Goal: Information Seeking & Learning: Learn about a topic

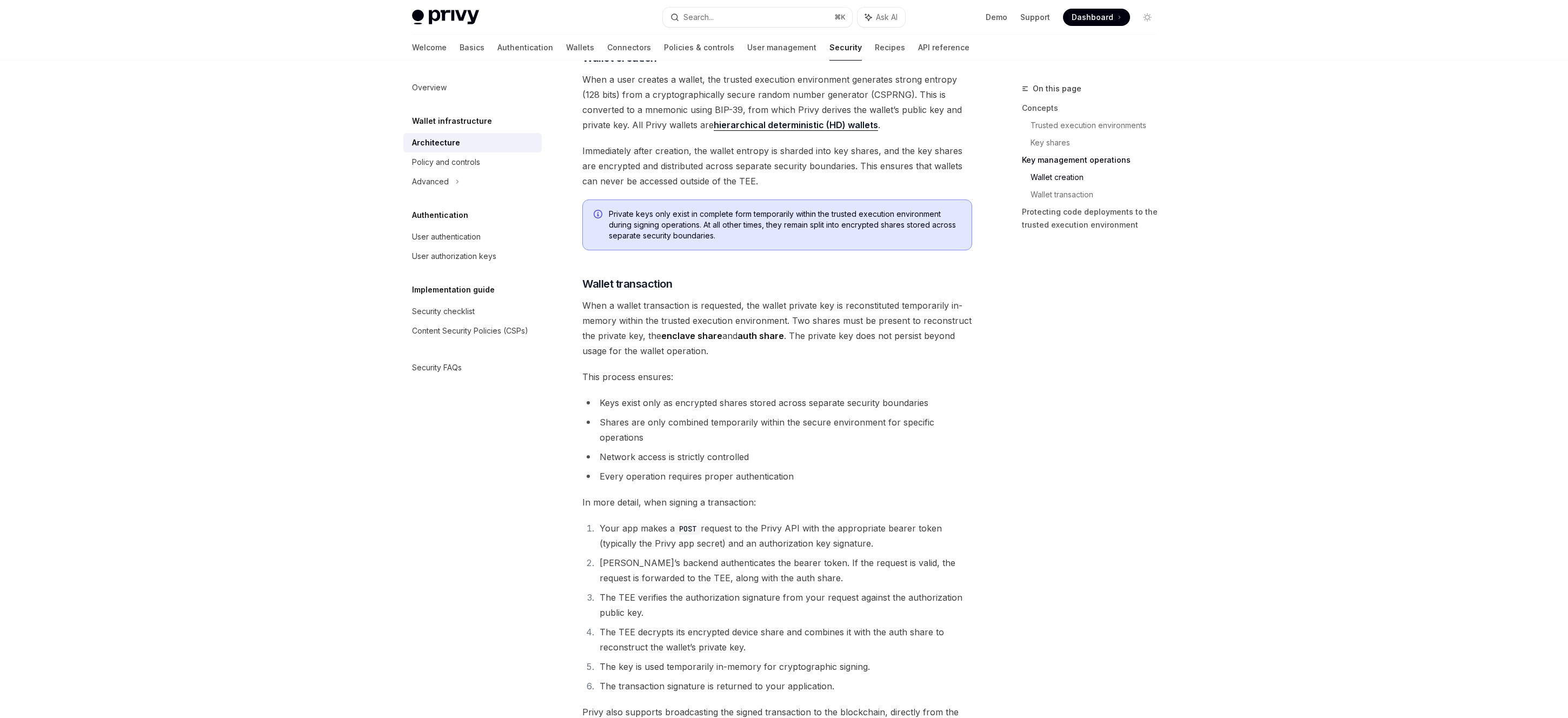
scroll to position [1339, 0]
click at [669, 403] on li "Keys exist only as encrypted shares stored across separate security boundaries" at bounding box center [777, 402] width 390 height 15
click at [669, 403] on li "Keys exist only as encrypted shares stored across separate security boundaries" at bounding box center [777, 402] width 390 height 15
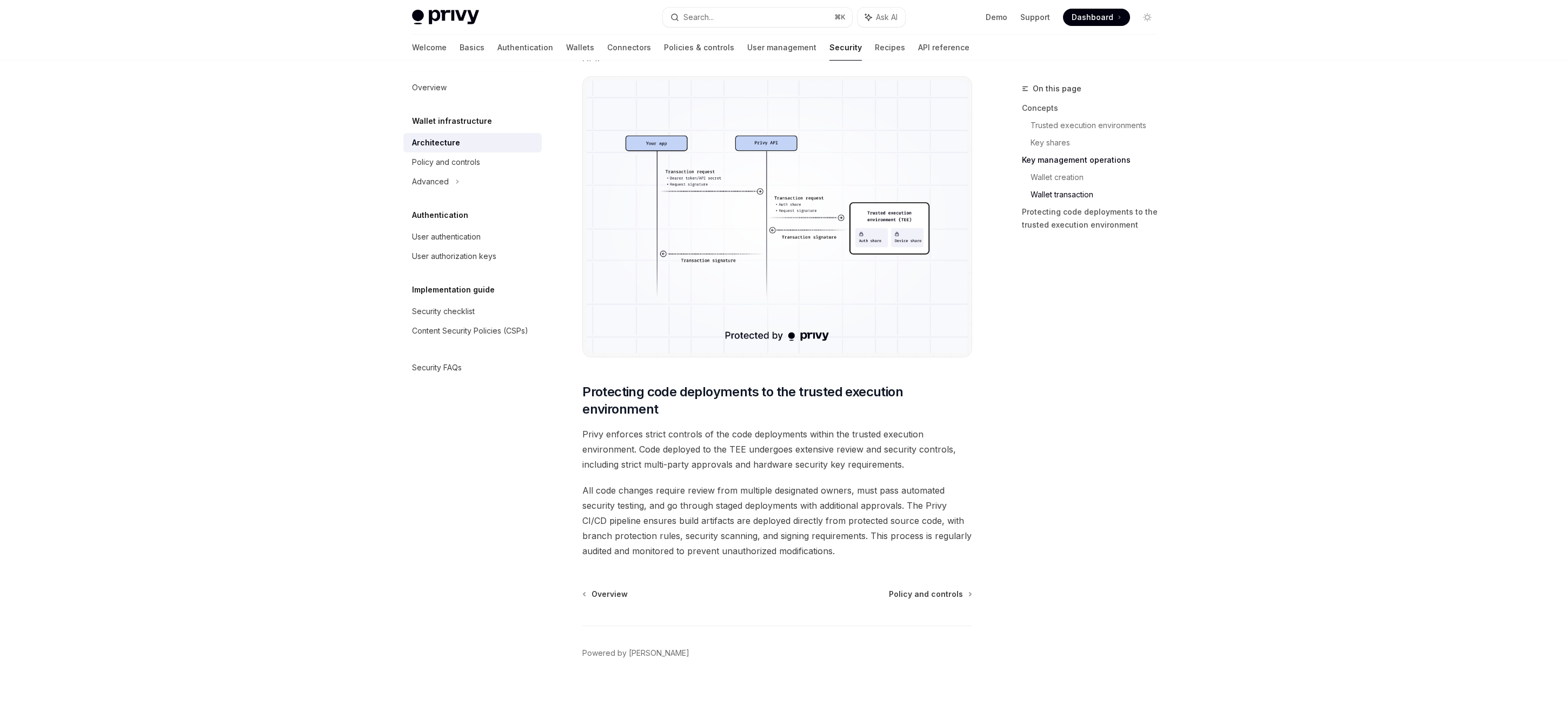
scroll to position [2009, 0]
click at [472, 164] on div "Policy and controls" at bounding box center [445, 161] width 68 height 13
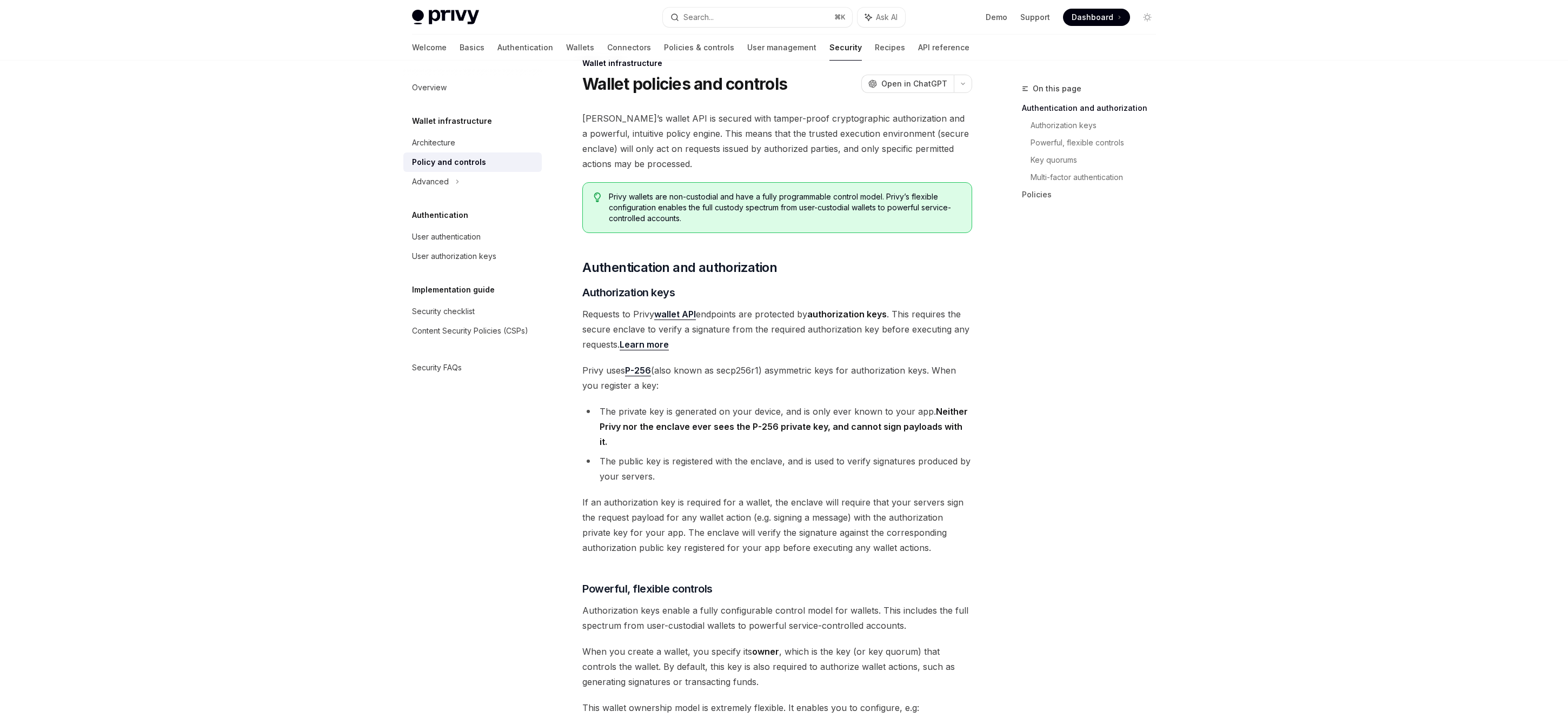
scroll to position [28, 0]
click at [852, 309] on strong "authorization keys" at bounding box center [847, 312] width 79 height 10
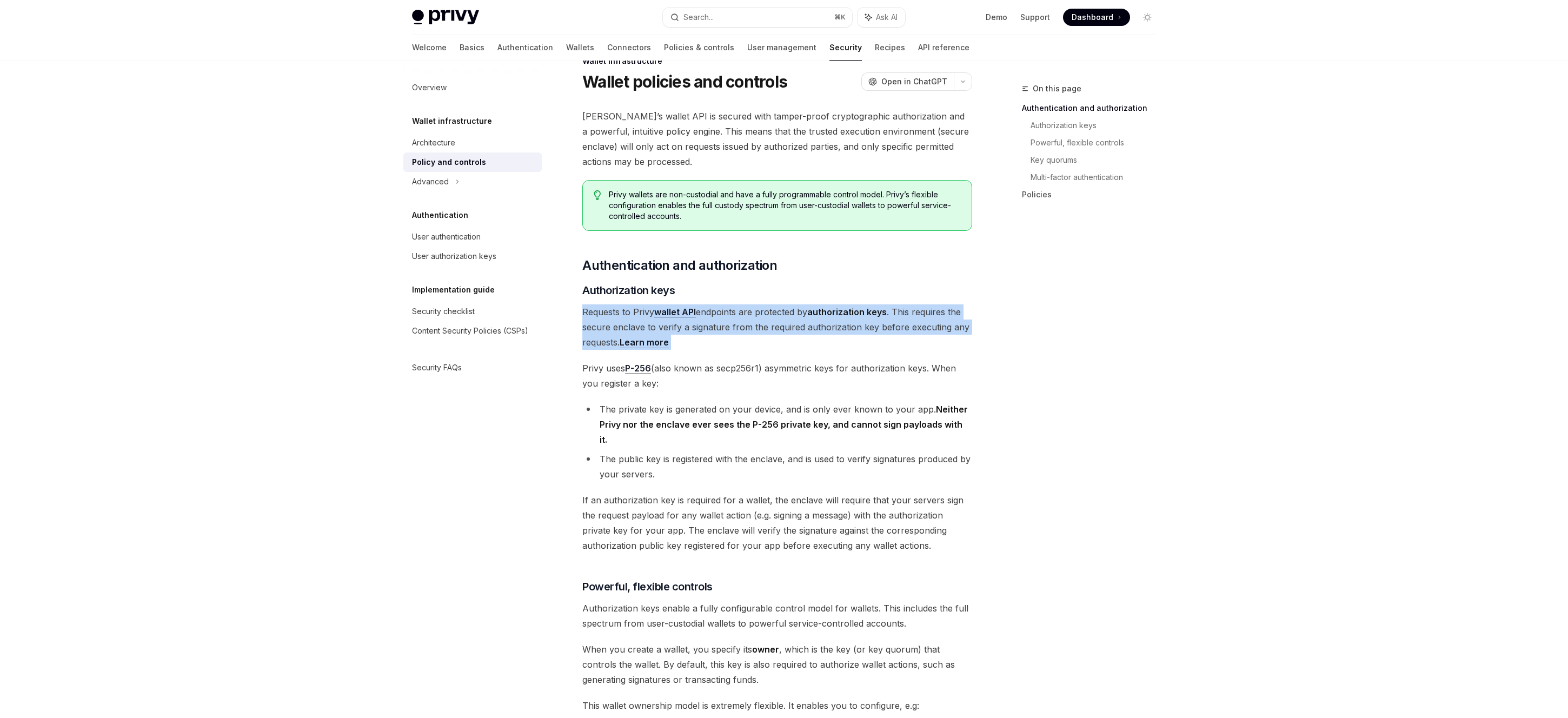
click at [852, 309] on strong "authorization keys" at bounding box center [847, 312] width 79 height 10
click at [858, 327] on span "Requests to Privy wallet API endpoints are protected by authorization keys . Th…" at bounding box center [777, 326] width 390 height 46
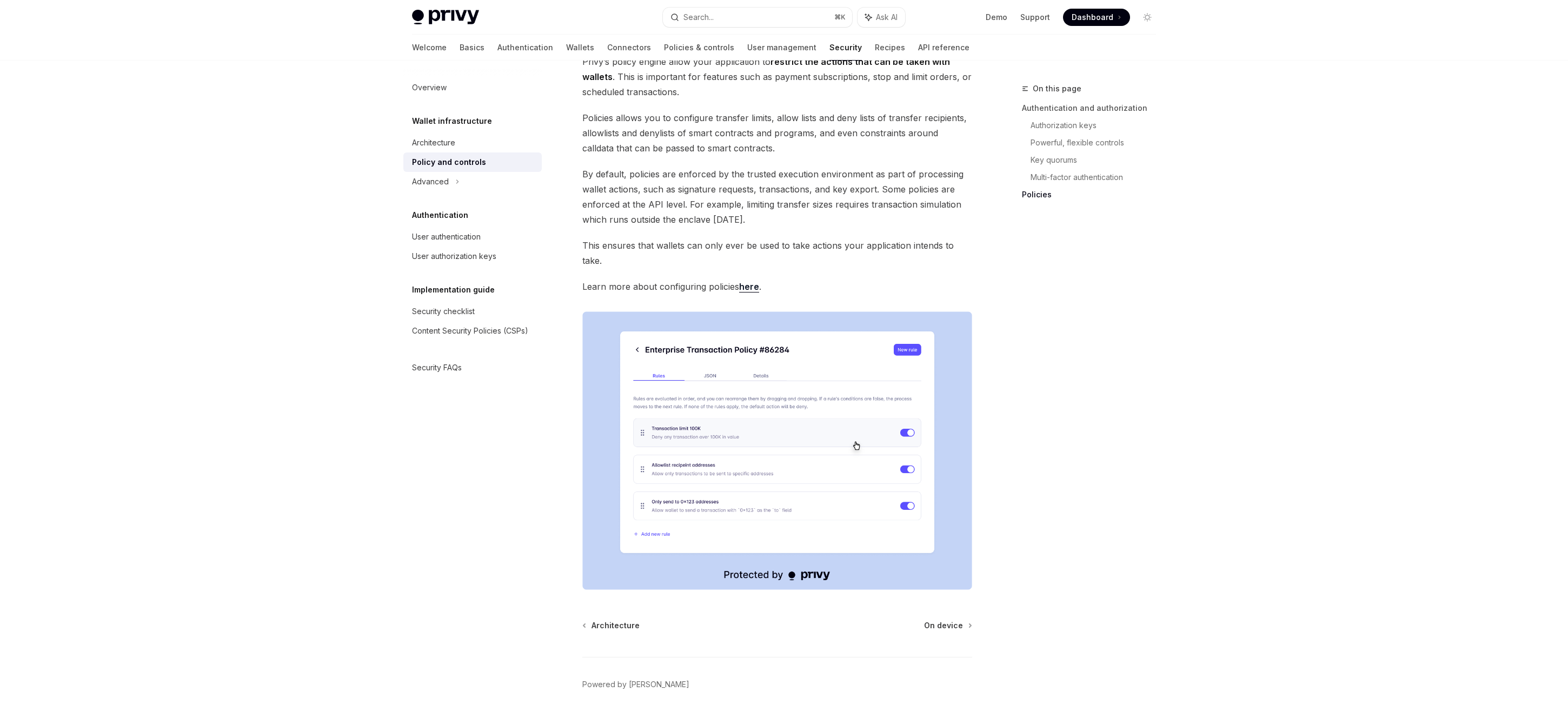
scroll to position [1152, 0]
click at [444, 183] on div "Advanced" at bounding box center [430, 181] width 37 height 13
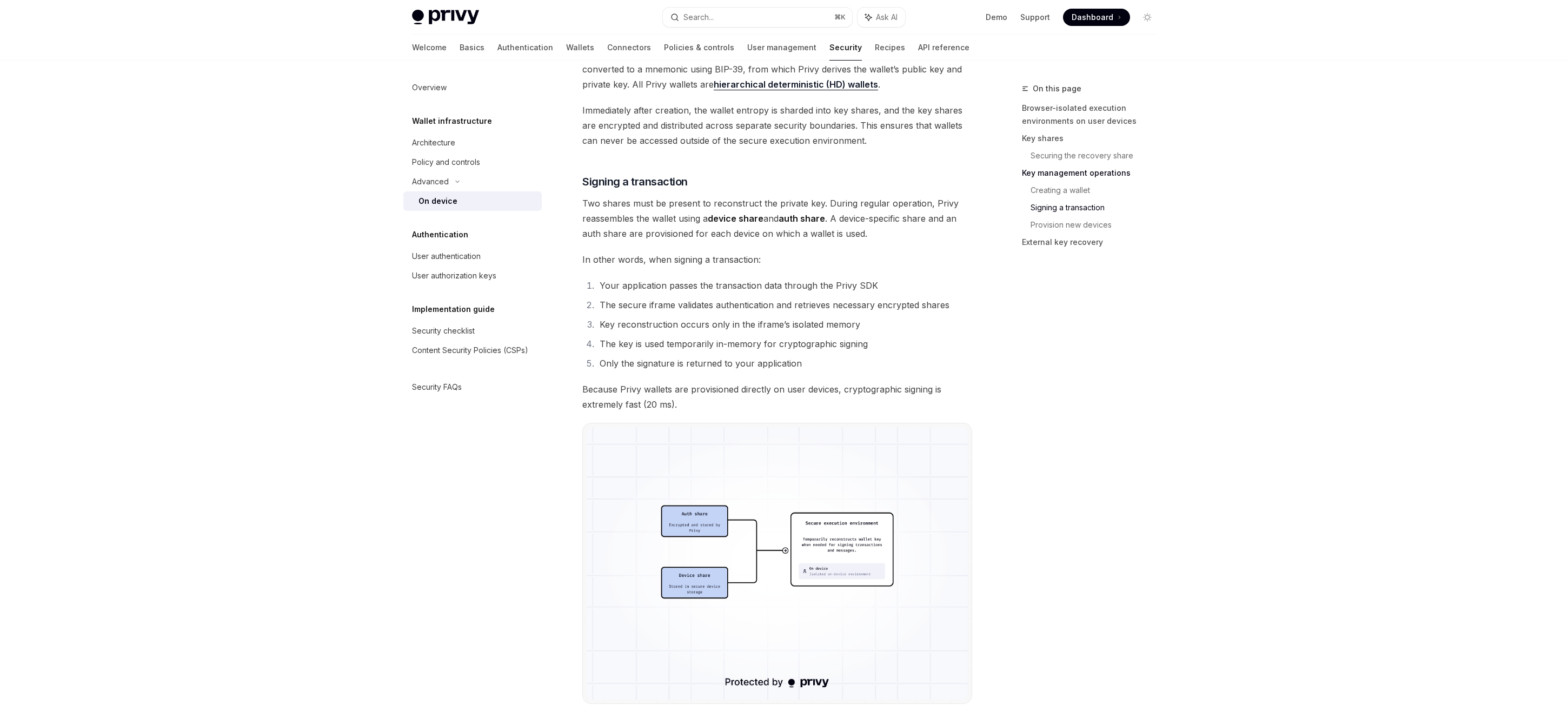
scroll to position [1941, 0]
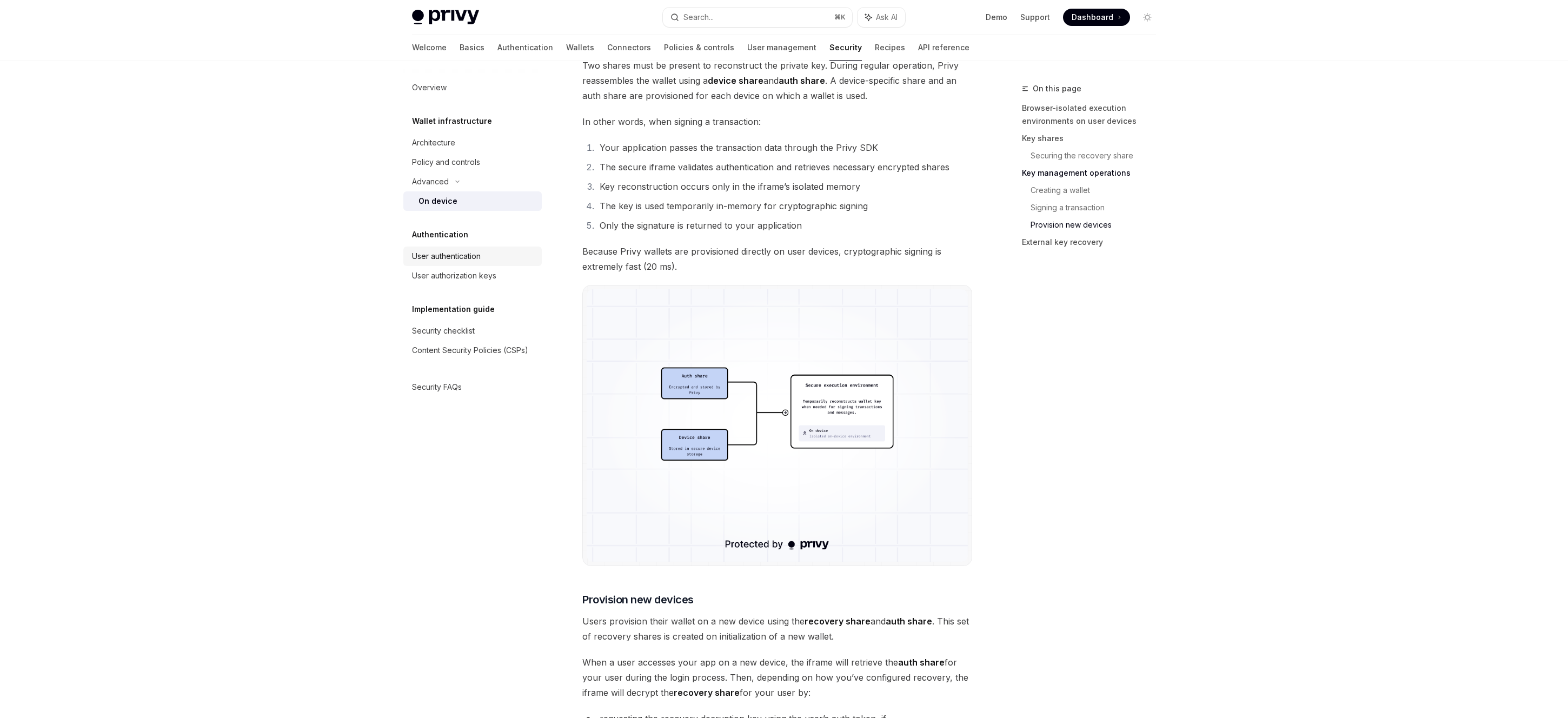
click at [471, 254] on div "User authentication" at bounding box center [446, 256] width 69 height 13
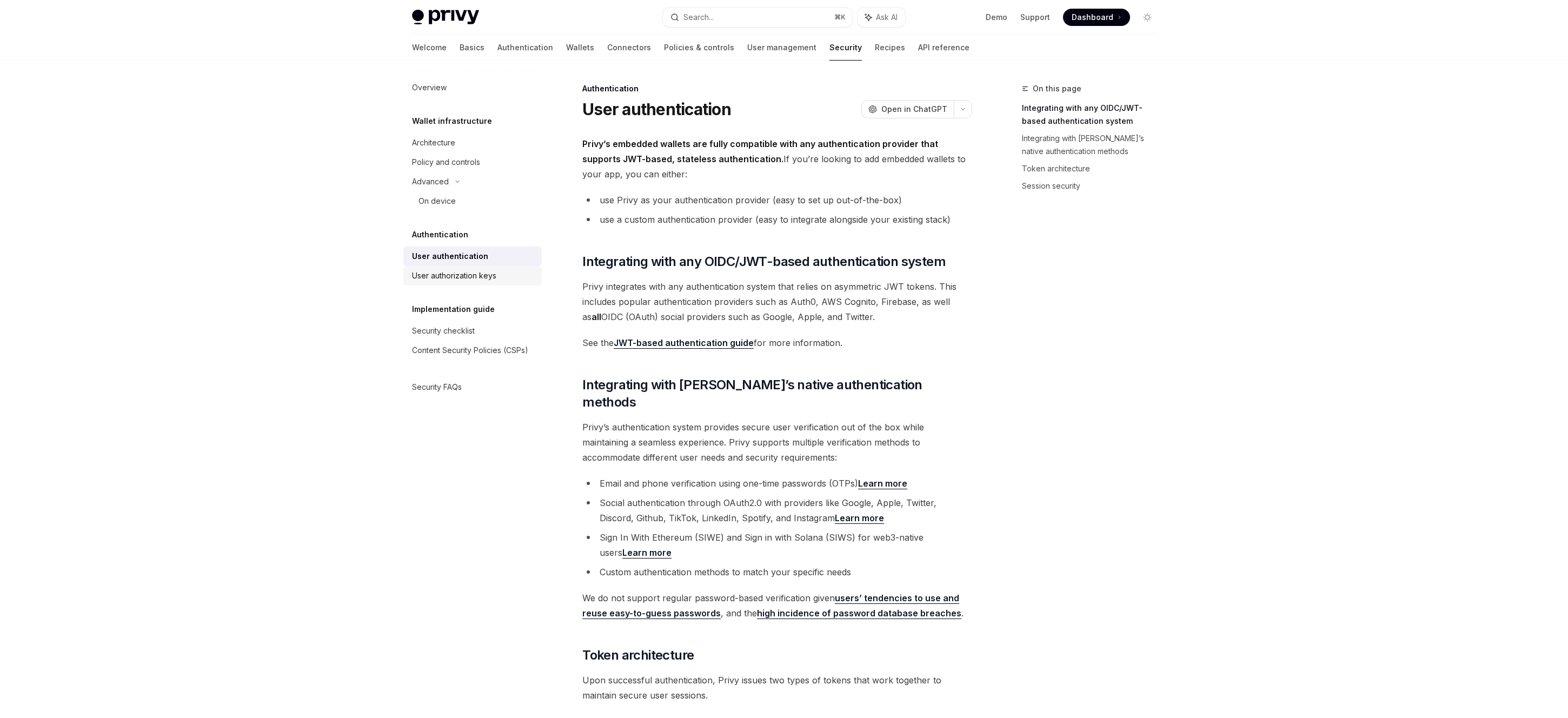
click at [479, 275] on div "User authorization keys" at bounding box center [453, 275] width 84 height 13
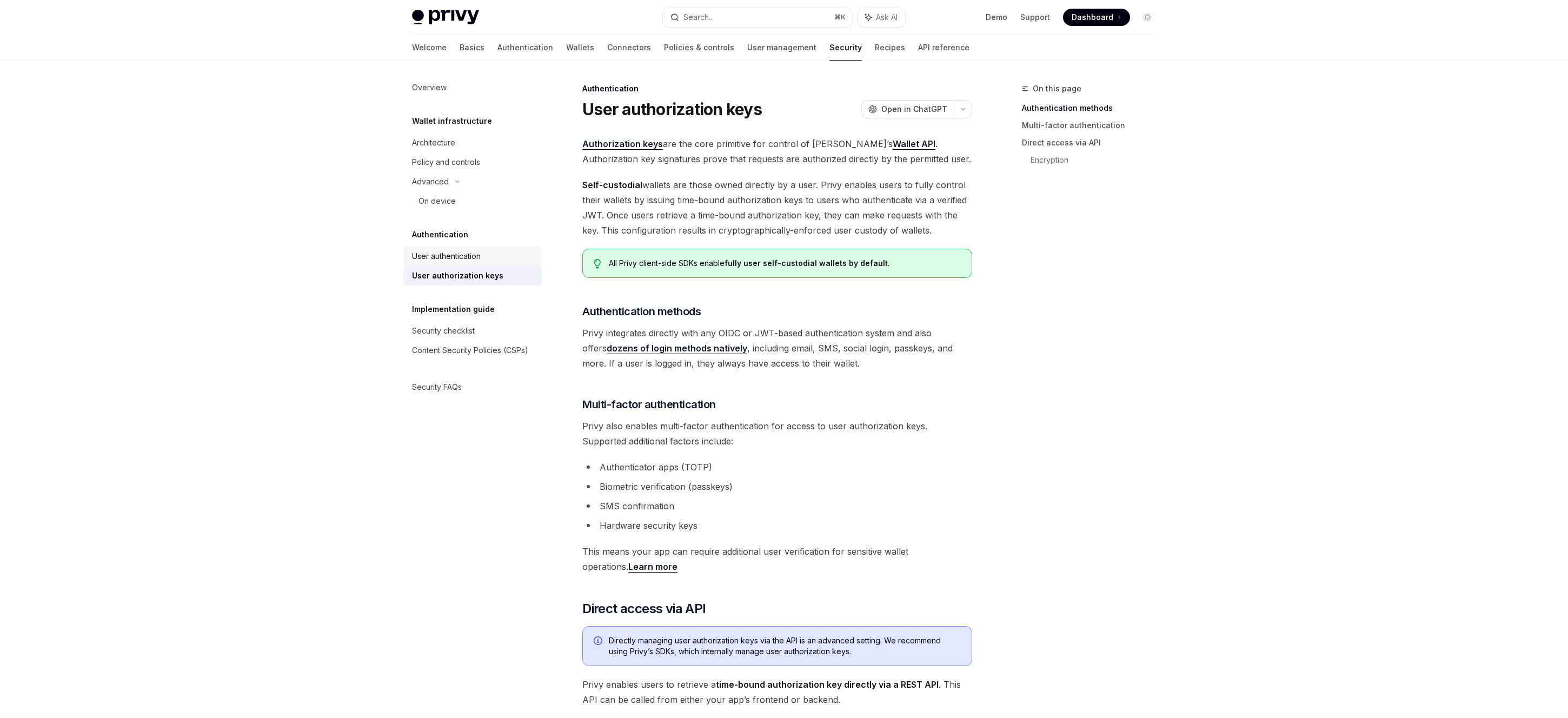
click at [469, 253] on div "User authentication" at bounding box center [446, 256] width 69 height 13
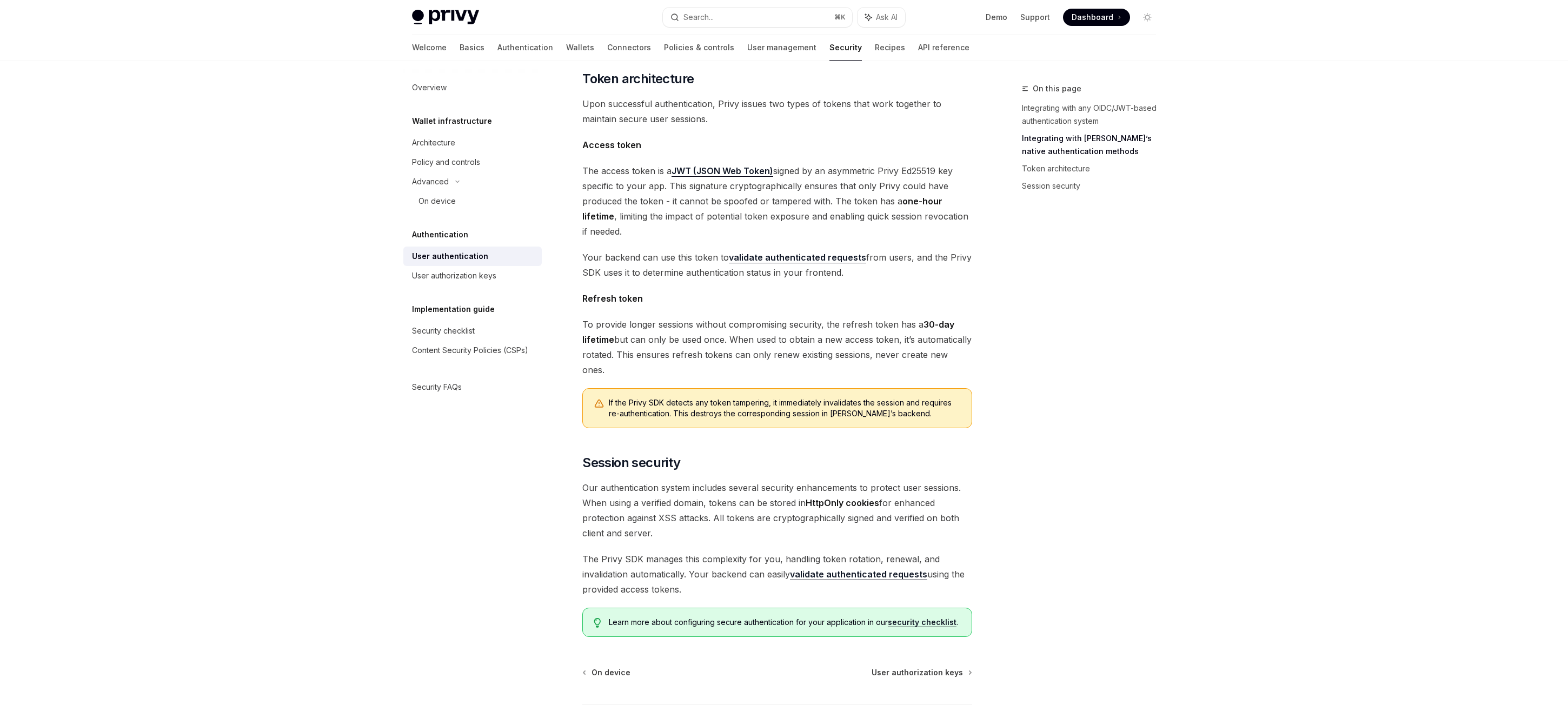
scroll to position [623, 0]
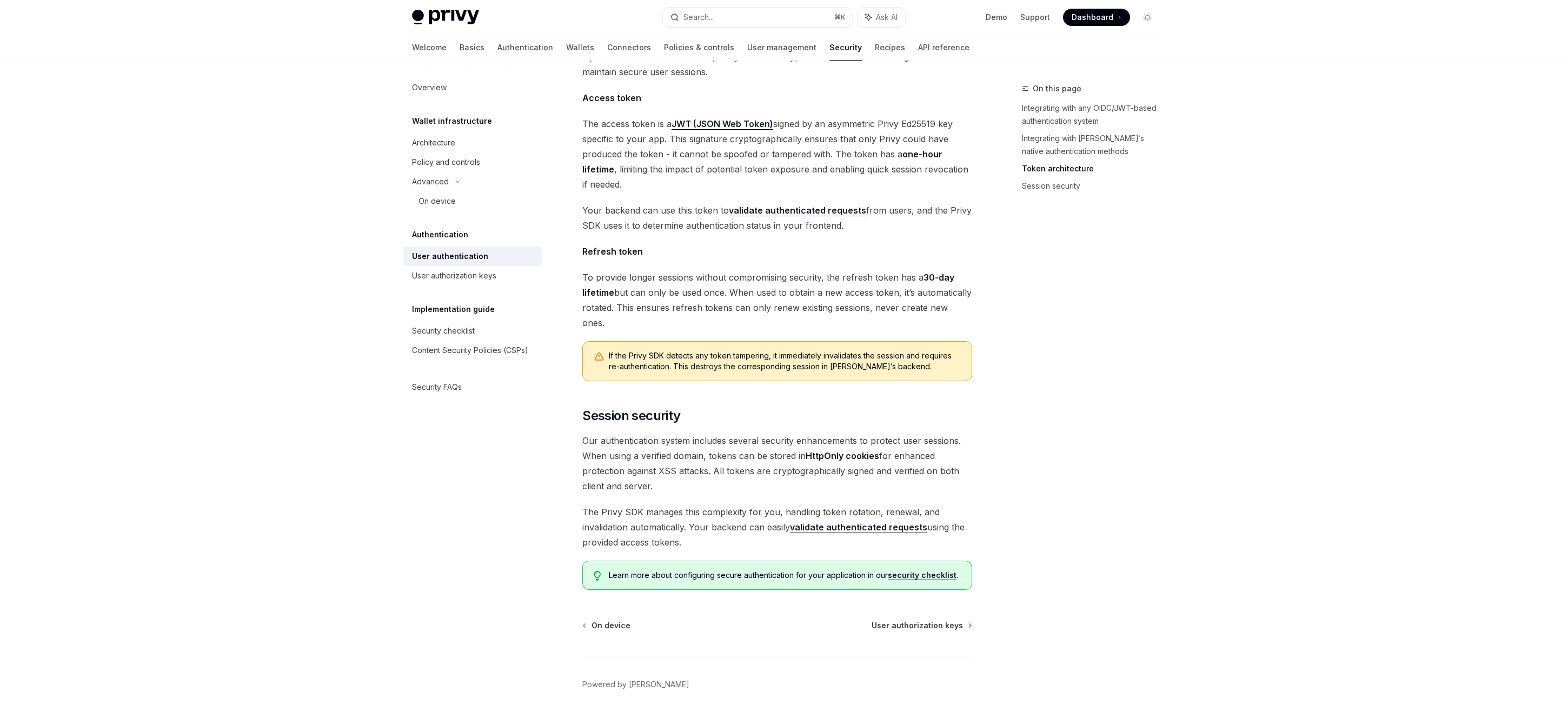
click at [628, 504] on span "The Privy SDK manages this complexity for you, handling token rotation, renewal…" at bounding box center [777, 527] width 390 height 46
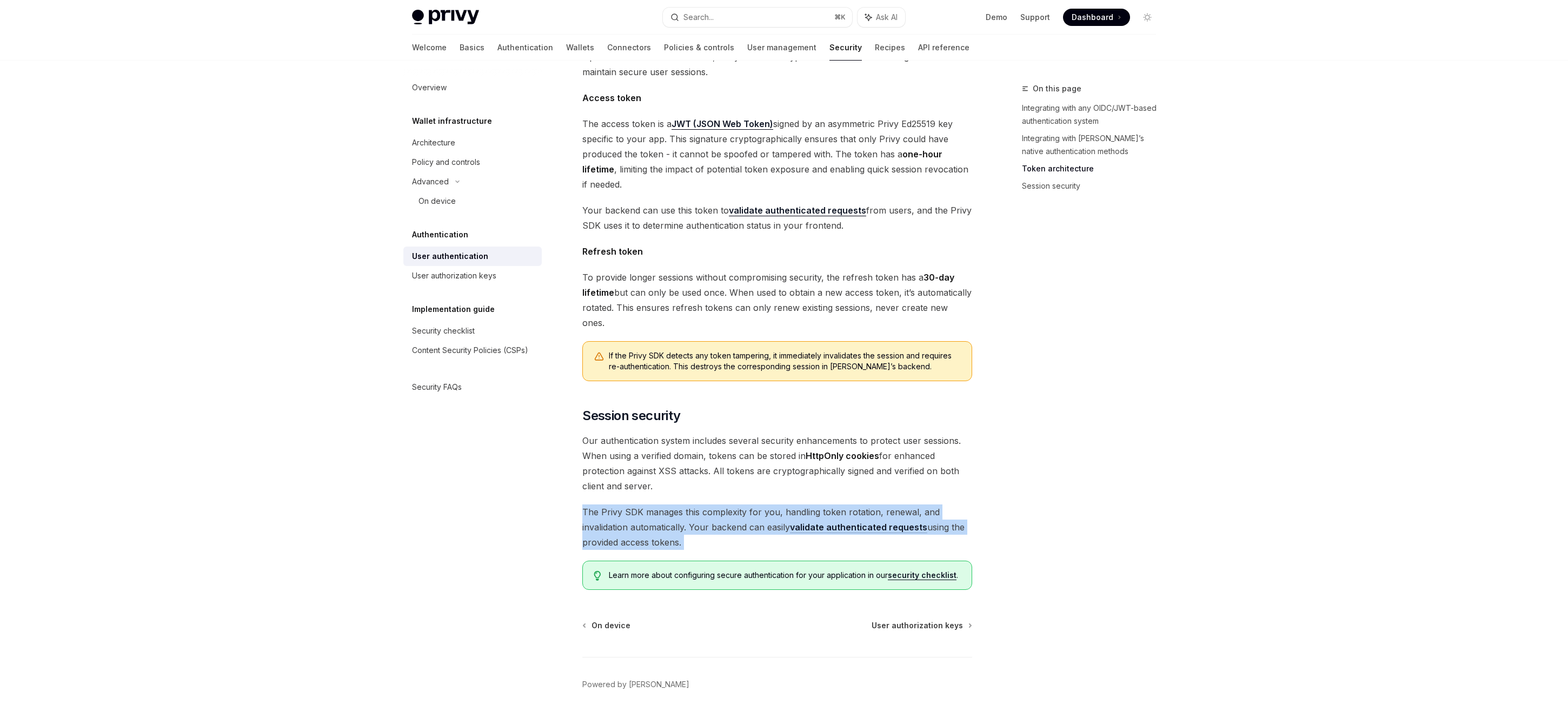
click at [628, 504] on span "The Privy SDK manages this complexity for you, handling token rotation, renewal…" at bounding box center [777, 527] width 390 height 46
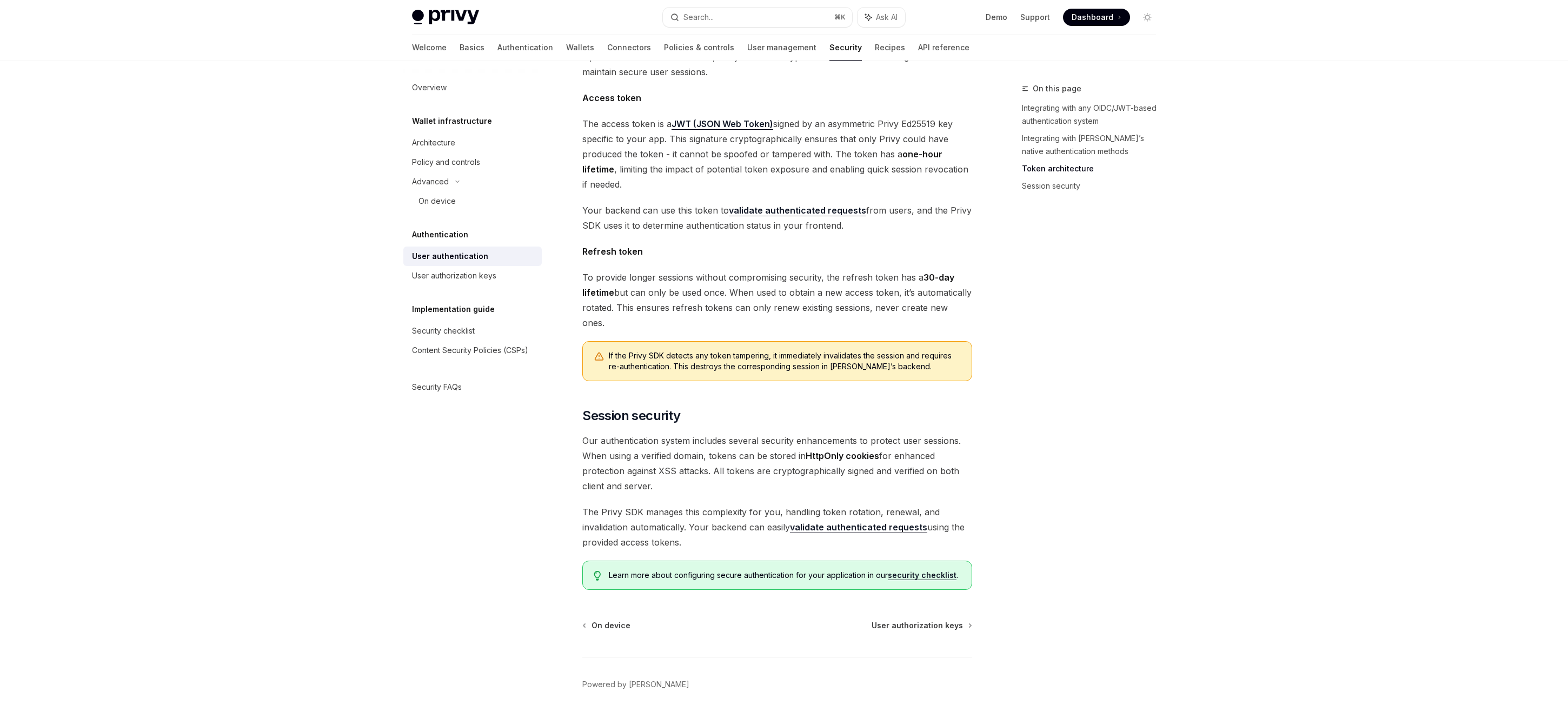
click at [666, 433] on span "Our authentication system includes several security enhancements to protect use…" at bounding box center [777, 463] width 390 height 61
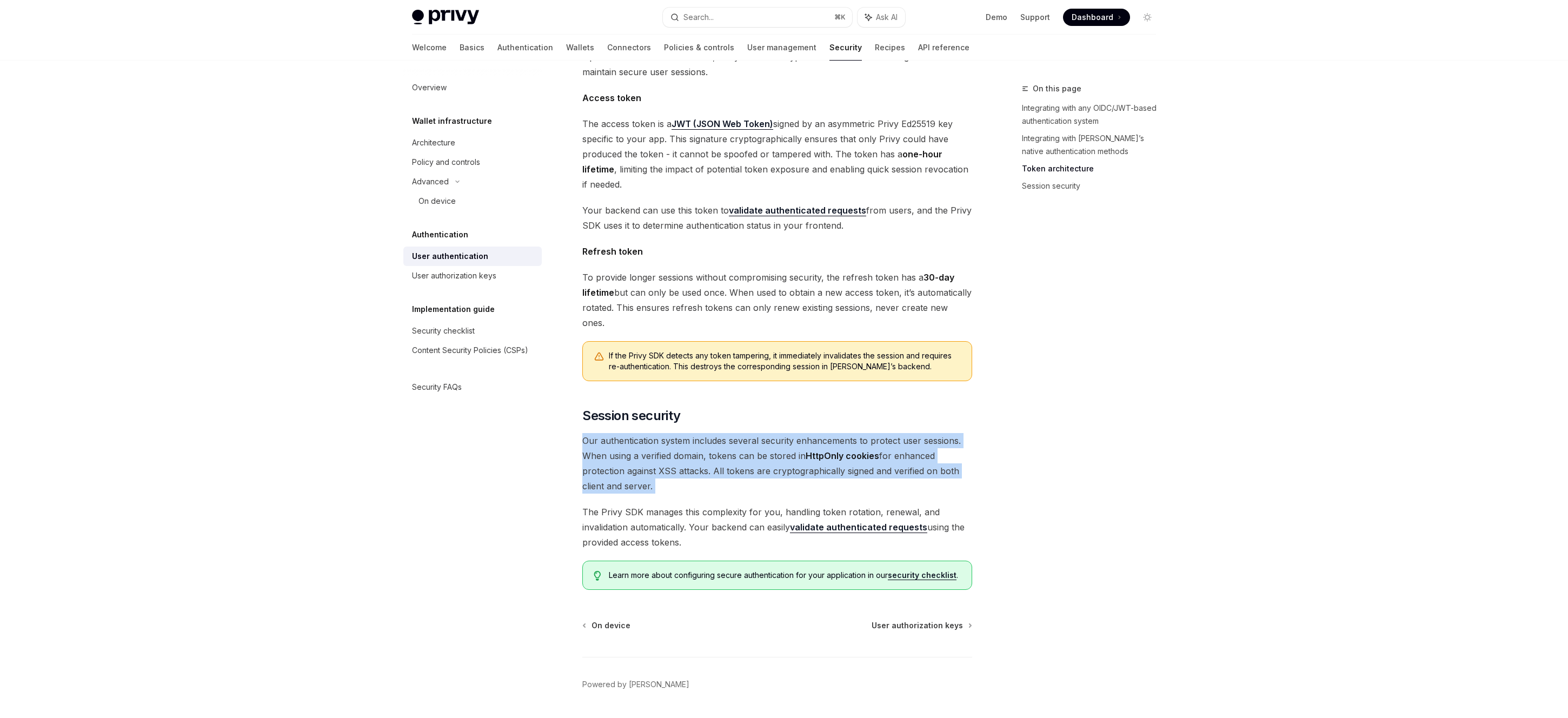
click at [666, 433] on span "Our authentication system includes several security enhancements to protect use…" at bounding box center [777, 463] width 390 height 61
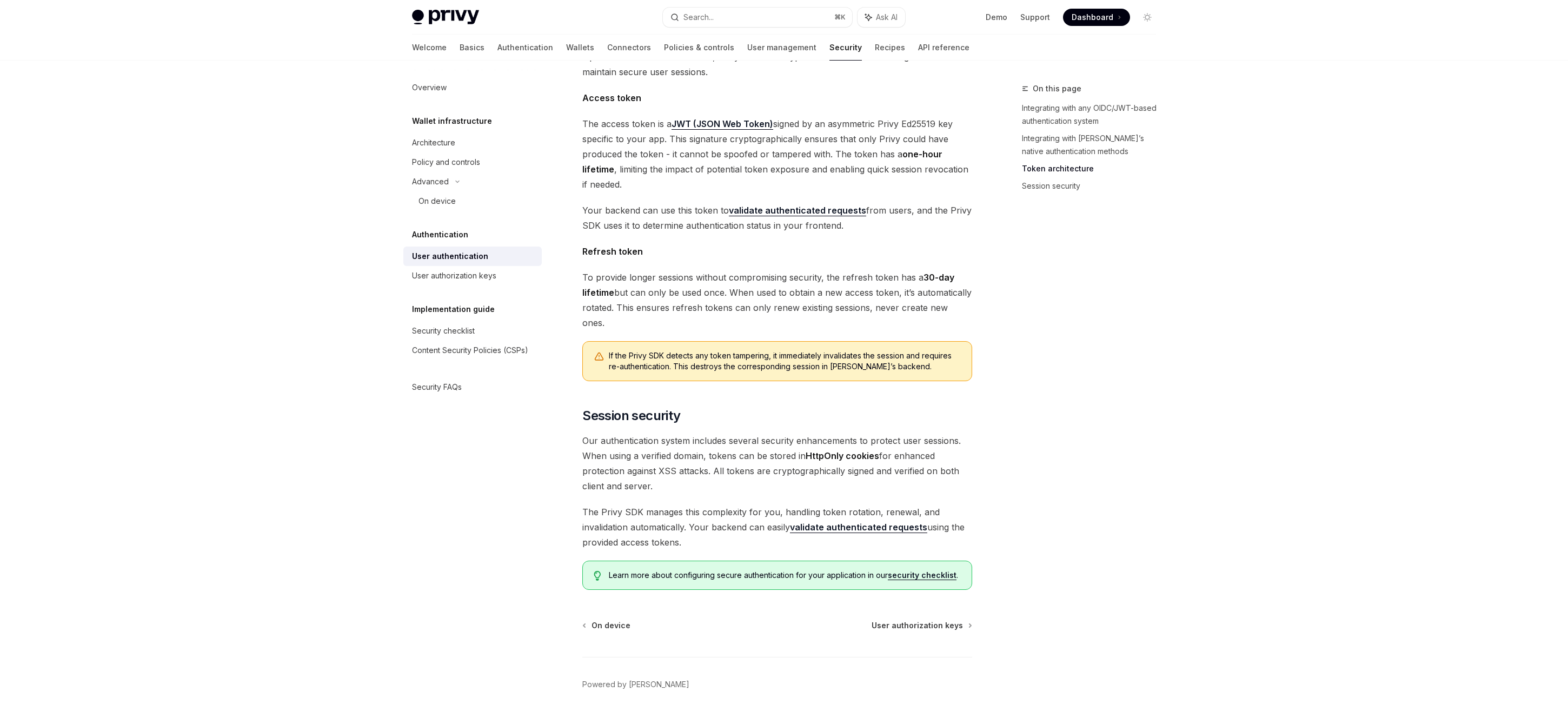
click at [1070, 435] on div "On this page Integrating with any OIDC/JWT-based authentication system Integrat…" at bounding box center [1082, 400] width 164 height 636
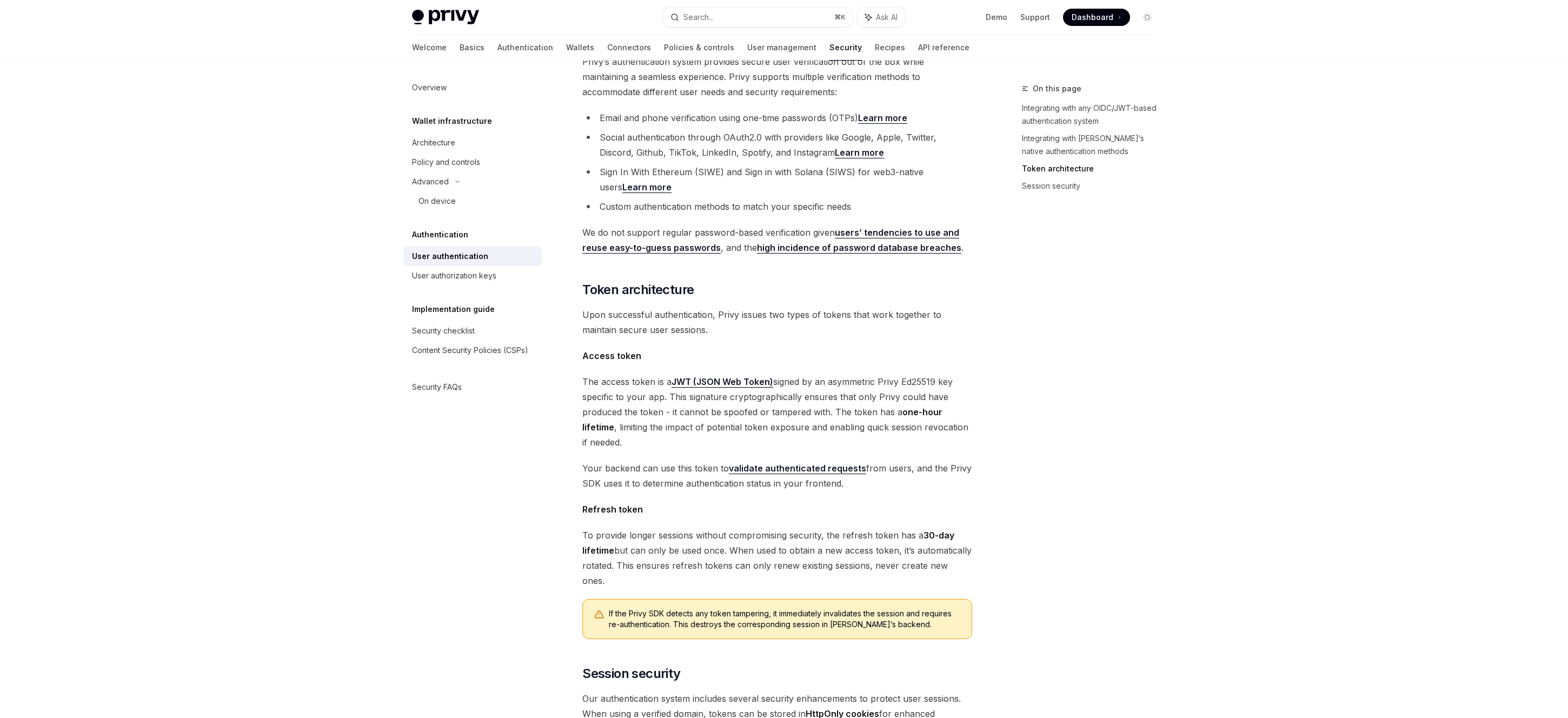
scroll to position [0, 0]
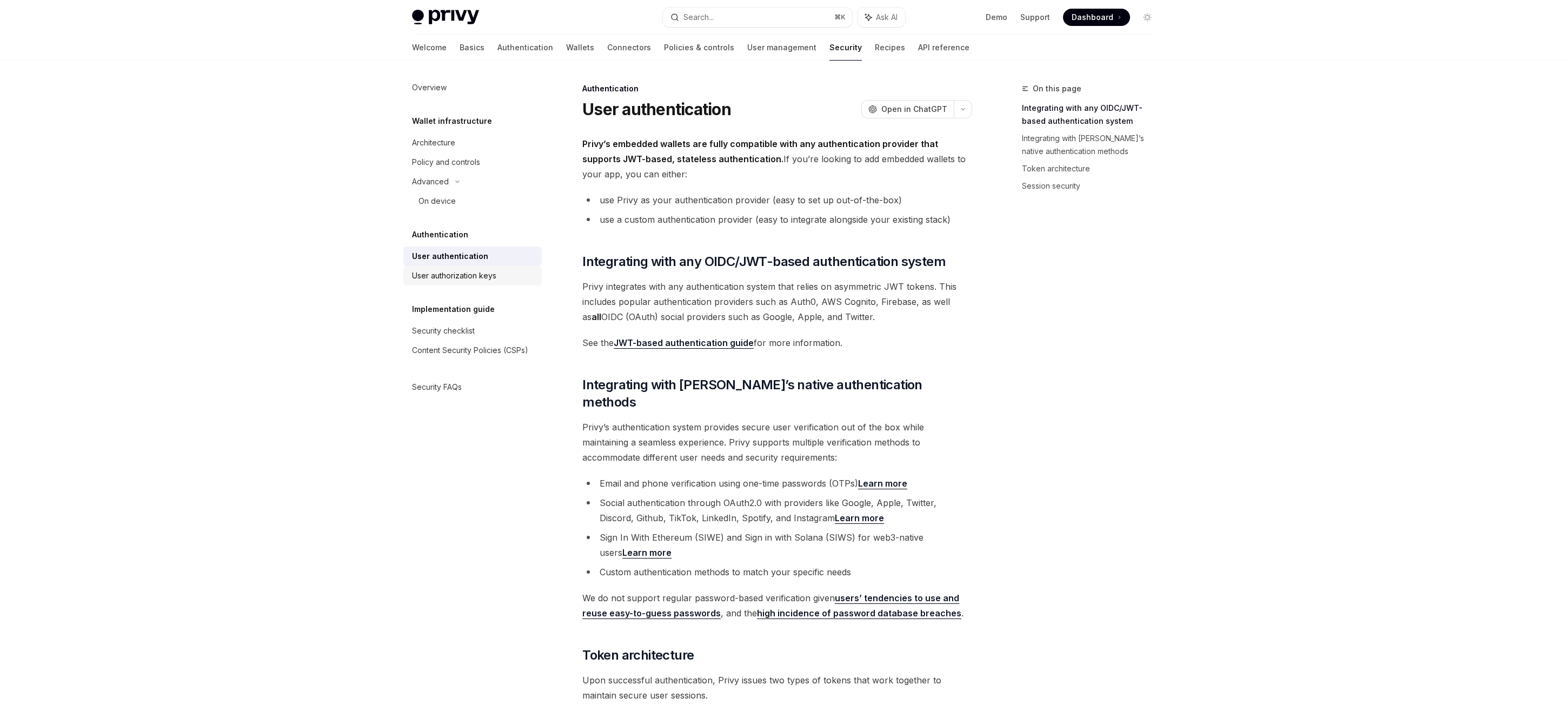
click at [480, 279] on div "User authorization keys" at bounding box center [453, 275] width 84 height 13
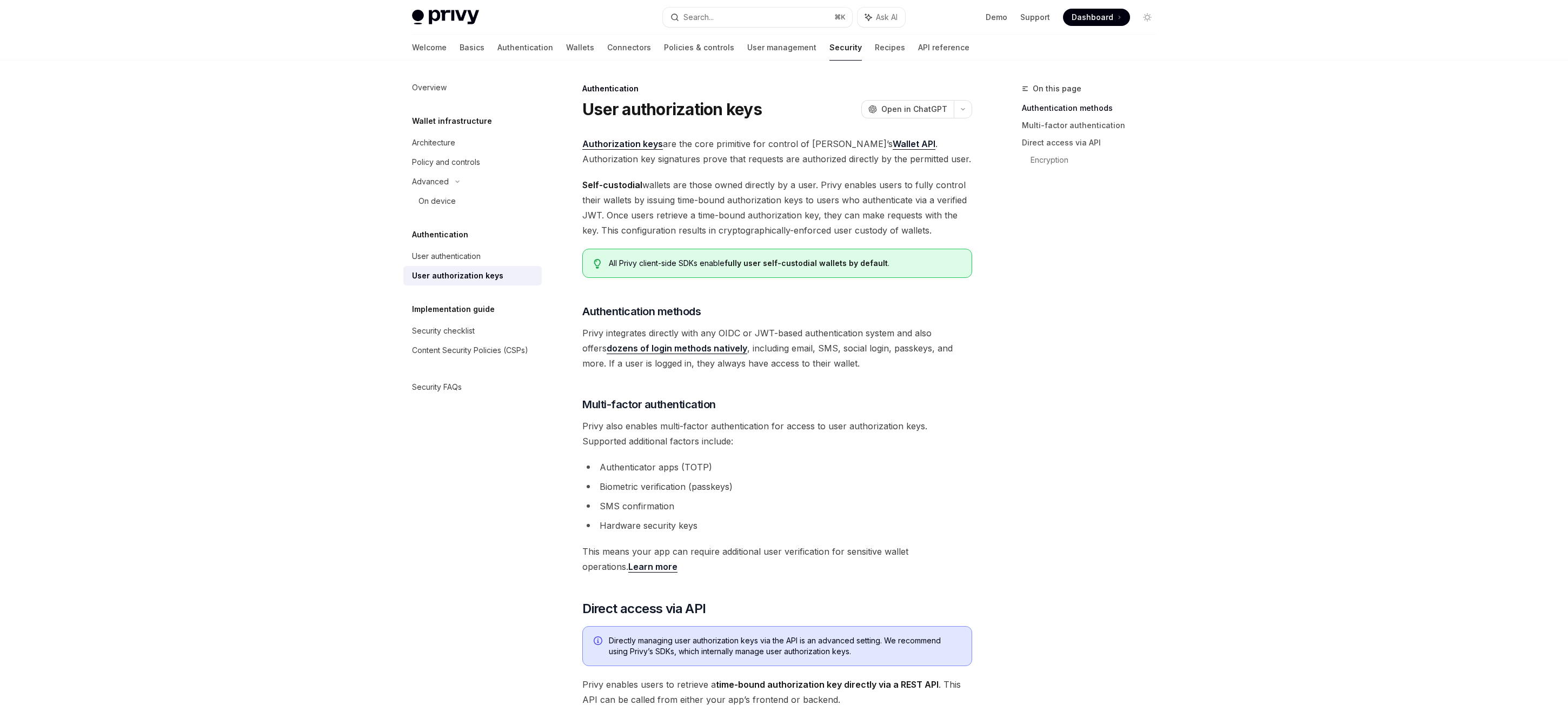
click at [929, 137] on span "Authorization keys are the core primitive for control of Privy’s Wallet API . A…" at bounding box center [777, 151] width 390 height 31
click at [928, 143] on span "Authorization keys are the core primitive for control of Privy’s Wallet API . A…" at bounding box center [777, 151] width 390 height 31
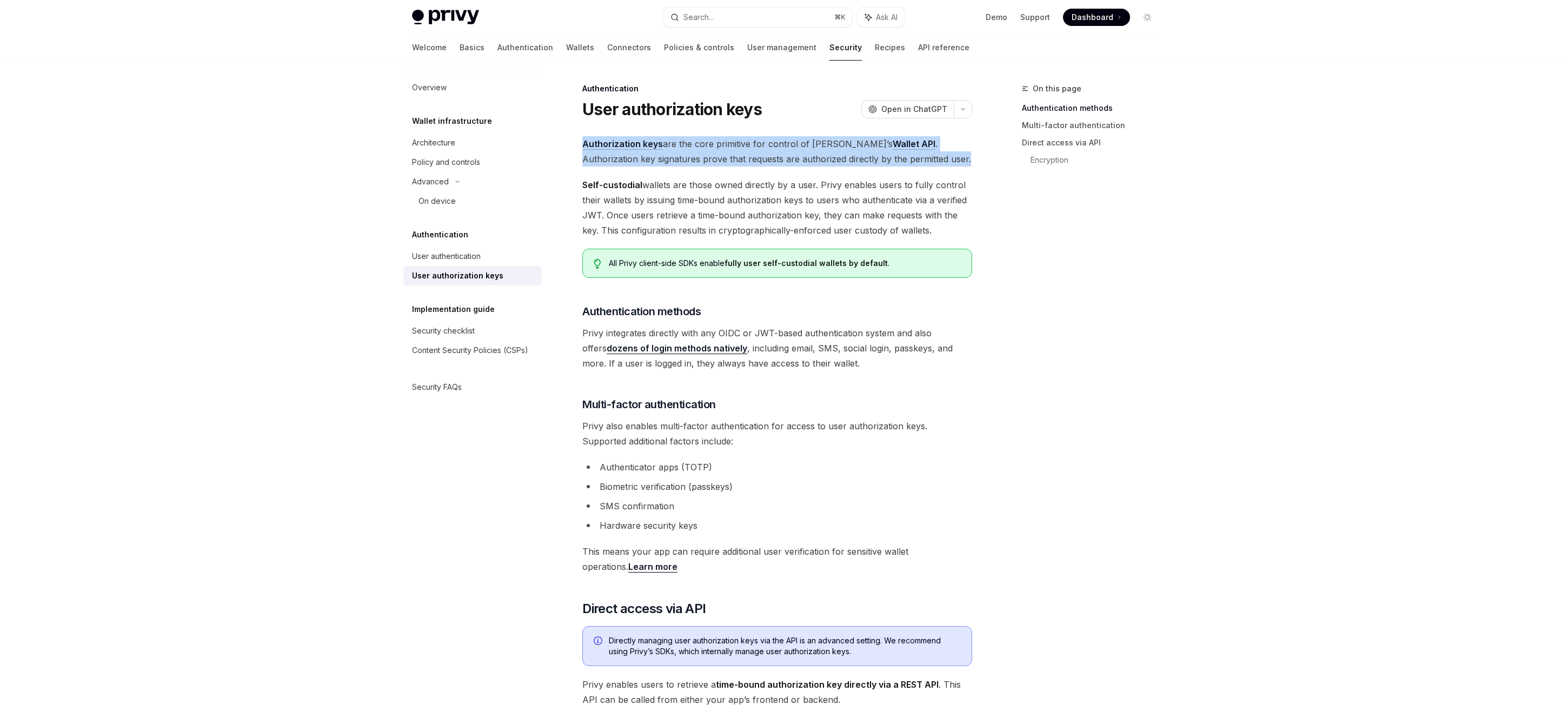
click at [928, 143] on span "Authorization keys are the core primitive for control of Privy’s Wallet API . A…" at bounding box center [777, 151] width 390 height 31
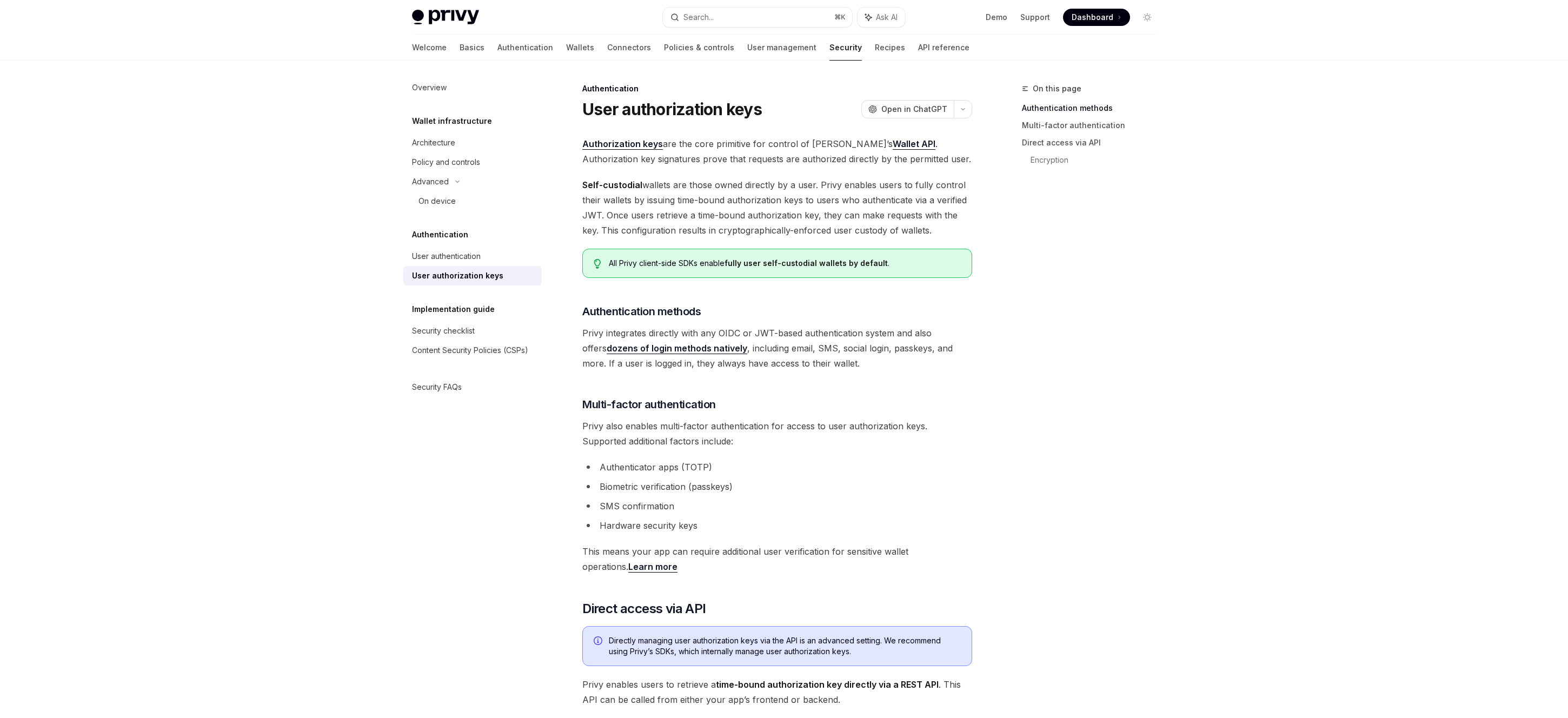
click at [936, 187] on span "Self-custodial wallets are those owned directly by a user. Privy enables users …" at bounding box center [777, 207] width 390 height 61
click at [806, 156] on span "Authorization keys are the core primitive for control of Privy’s Wallet API . A…" at bounding box center [777, 151] width 390 height 31
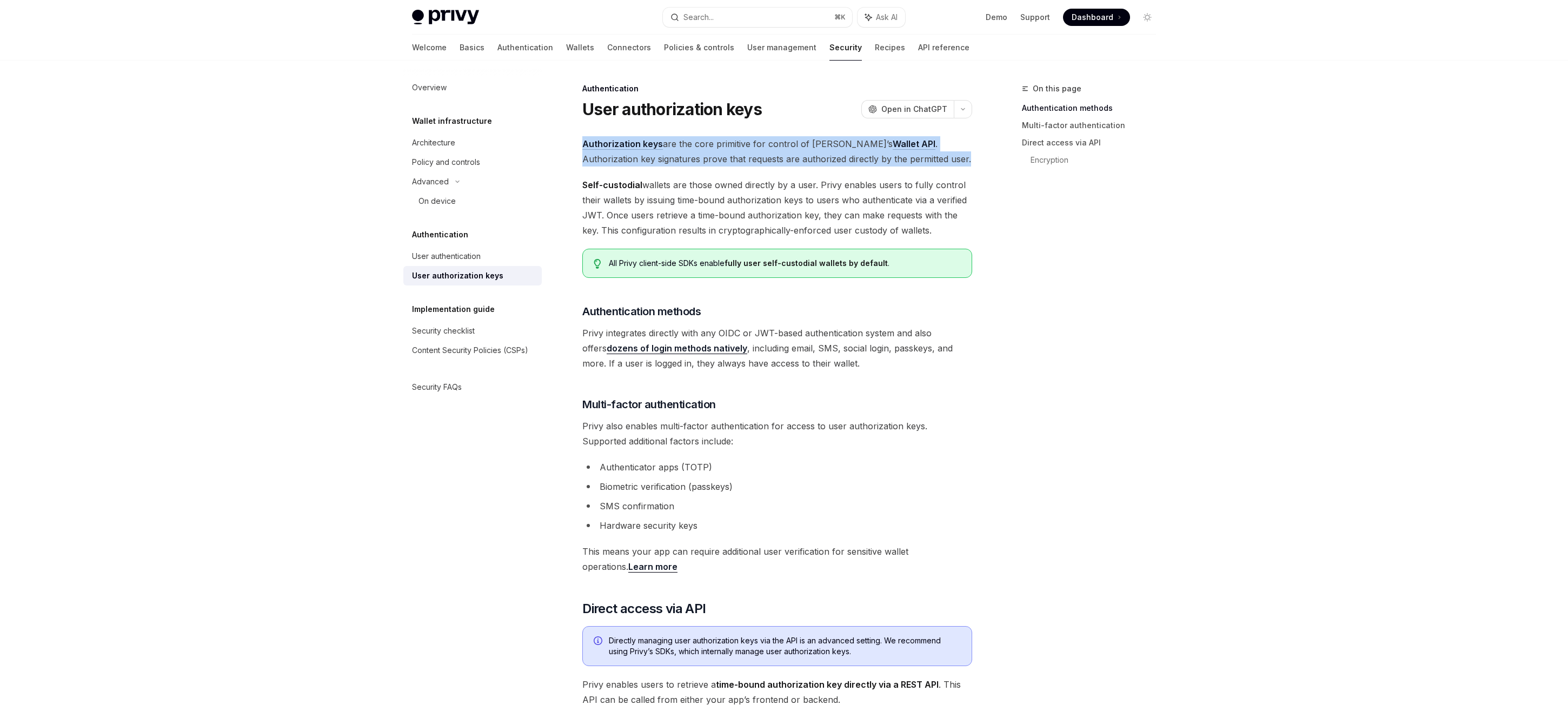
click at [806, 156] on span "Authorization keys are the core primitive for control of Privy’s Wallet API . A…" at bounding box center [777, 151] width 390 height 31
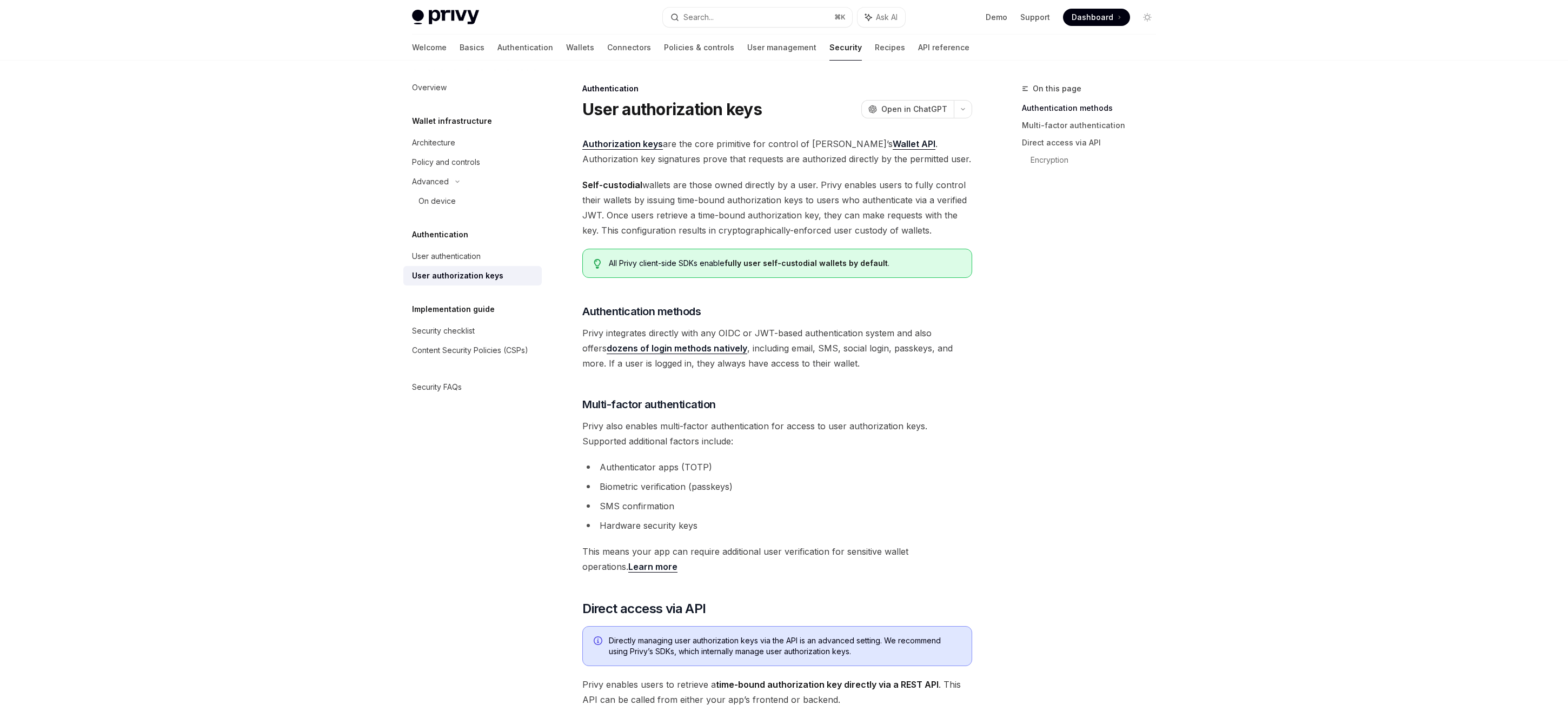
click at [778, 201] on span "Self-custodial wallets are those owned directly by a user. Privy enables users …" at bounding box center [777, 207] width 390 height 61
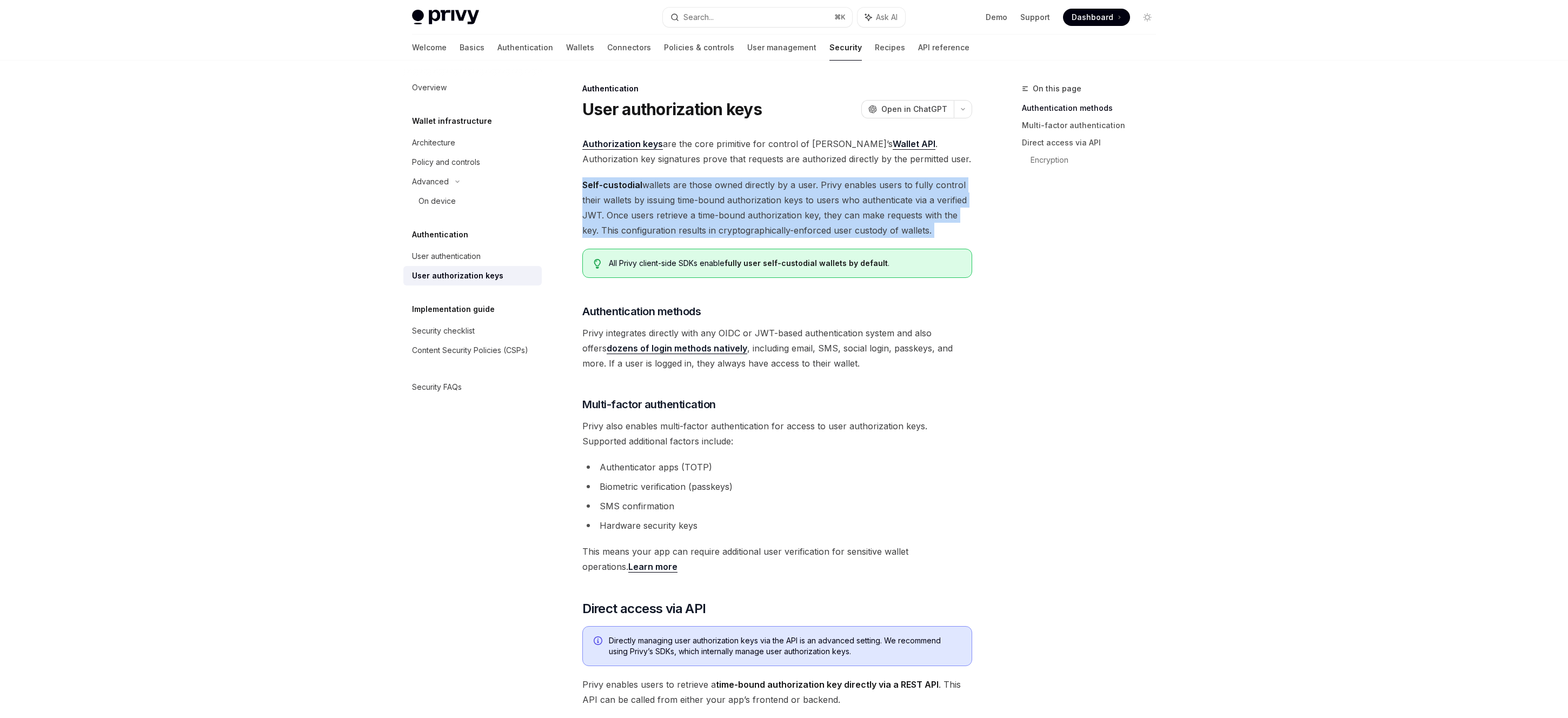
click at [778, 201] on span "Self-custodial wallets are those owned directly by a user. Privy enables users …" at bounding box center [777, 207] width 390 height 61
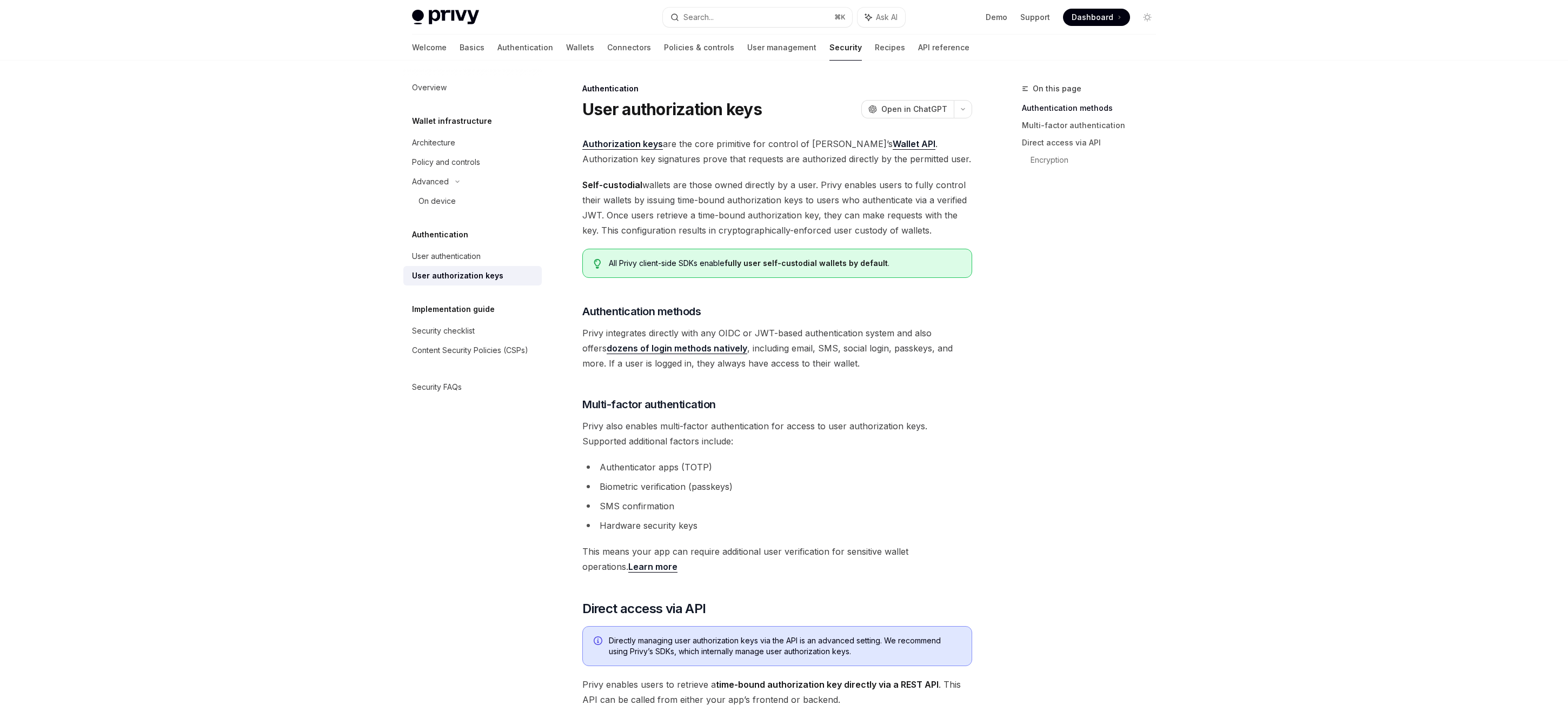
click at [731, 196] on span "Self-custodial wallets are those owned directly by a user. Privy enables users …" at bounding box center [777, 207] width 390 height 61
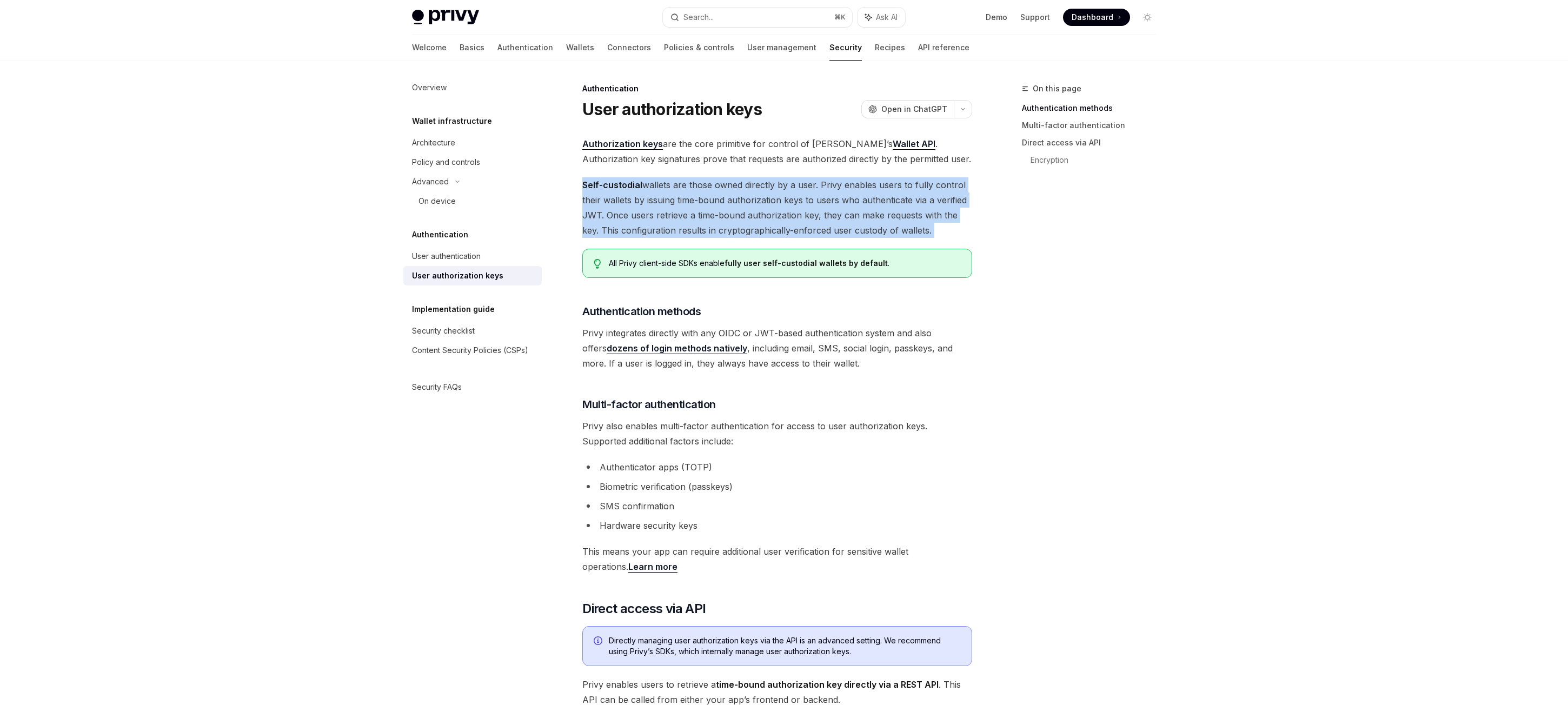
click at [731, 196] on span "Self-custodial wallets are those owned directly by a user. Privy enables users …" at bounding box center [777, 207] width 390 height 61
click at [778, 201] on span "Self-custodial wallets are those owned directly by a user. Privy enables users …" at bounding box center [777, 207] width 390 height 61
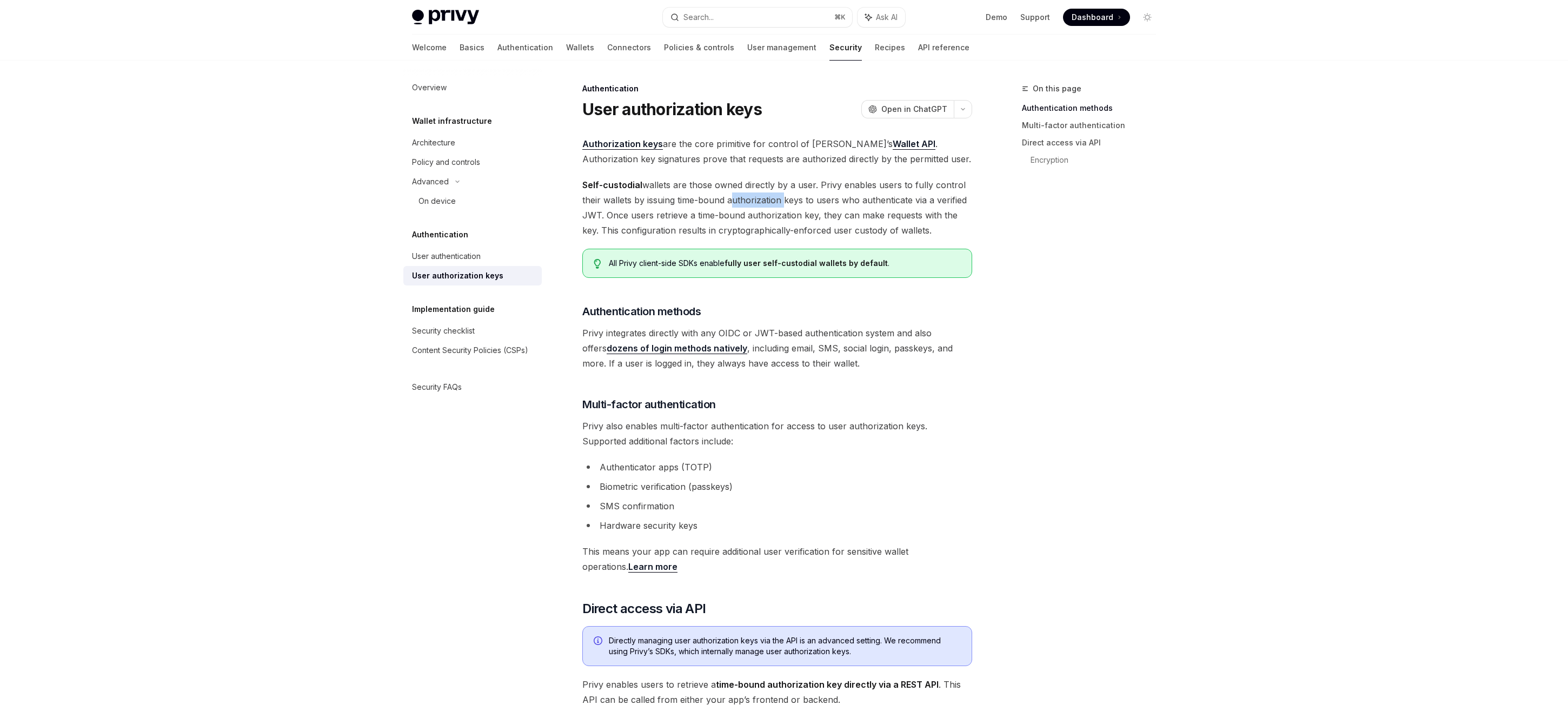
click at [778, 201] on span "Self-custodial wallets are those owned directly by a user. Privy enables users …" at bounding box center [777, 207] width 390 height 61
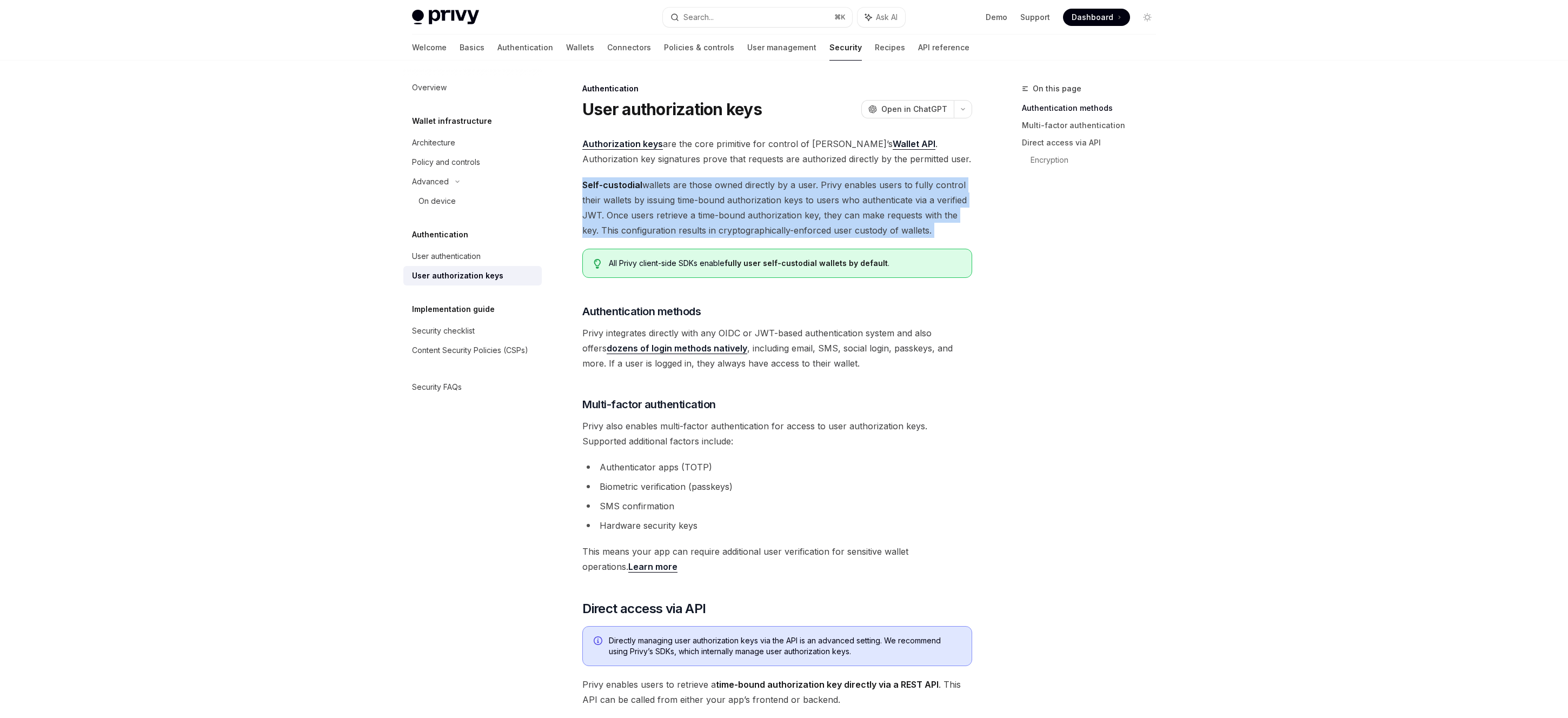
click at [778, 201] on span "Self-custodial wallets are those owned directly by a user. Privy enables users …" at bounding box center [777, 207] width 390 height 61
click at [775, 211] on span "Self-custodial wallets are those owned directly by a user. Privy enables users …" at bounding box center [777, 207] width 390 height 61
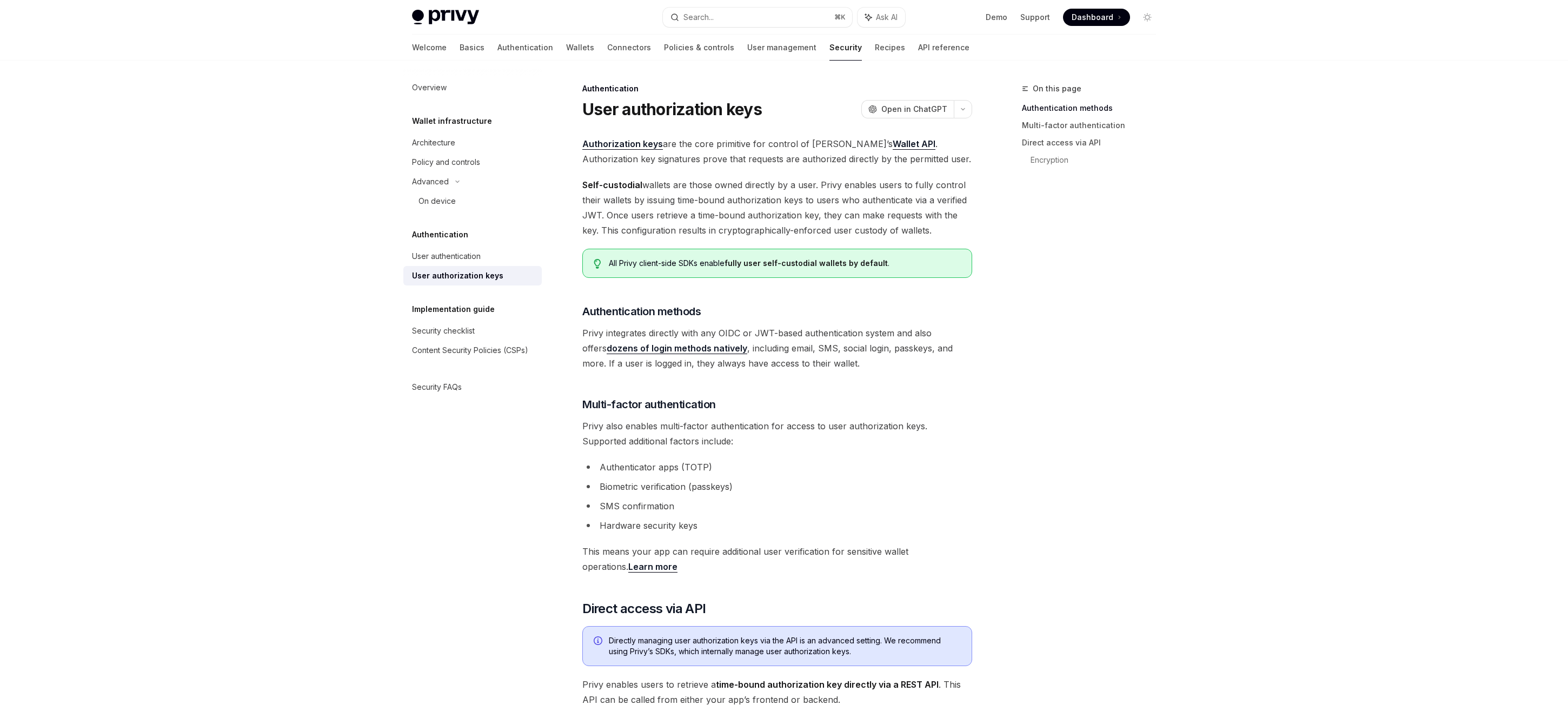
click at [764, 212] on span "Self-custodial wallets are those owned directly by a user. Privy enables users …" at bounding box center [777, 207] width 390 height 61
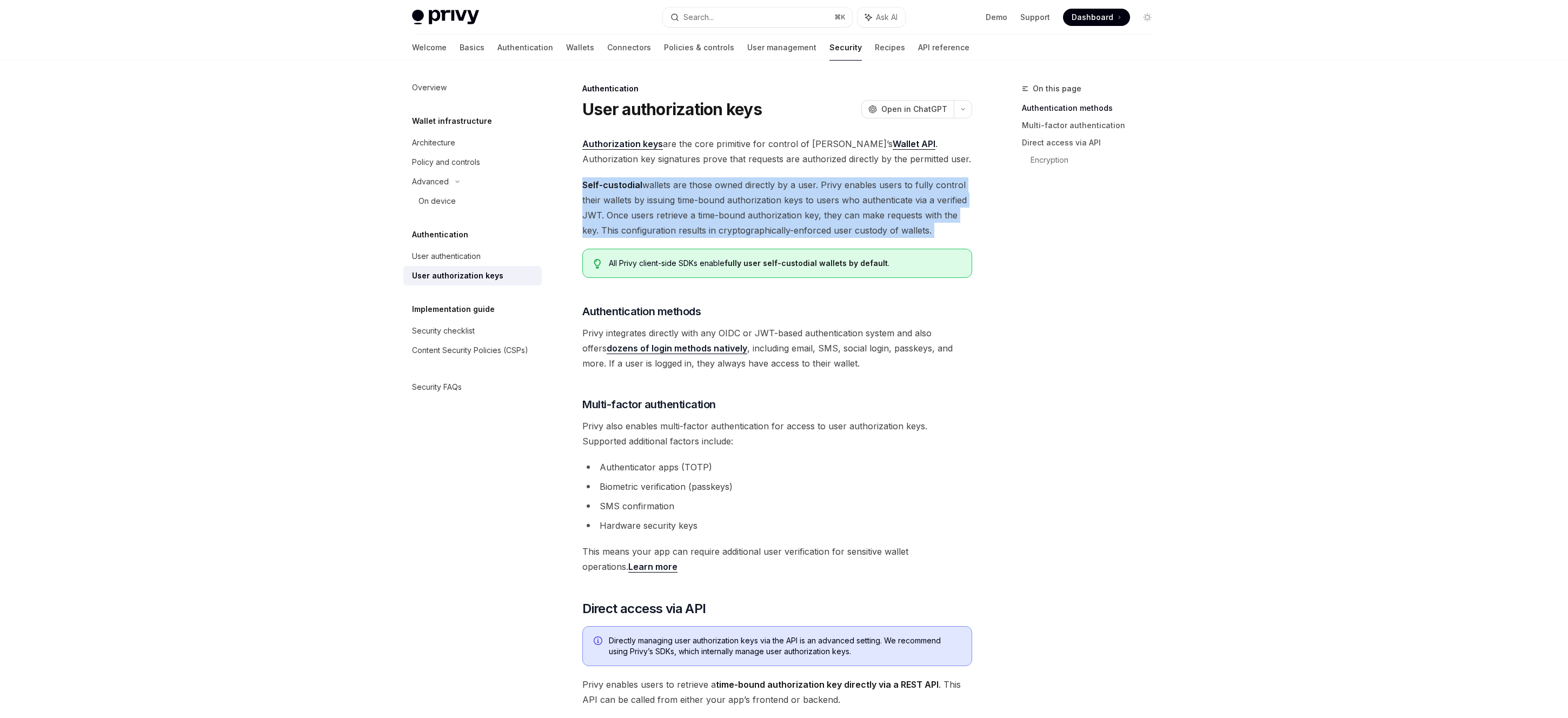
click at [764, 212] on span "Self-custodial wallets are those owned directly by a user. Privy enables users …" at bounding box center [777, 207] width 390 height 61
click at [809, 214] on span "Self-custodial wallets are those owned directly by a user. Privy enables users …" at bounding box center [777, 207] width 390 height 61
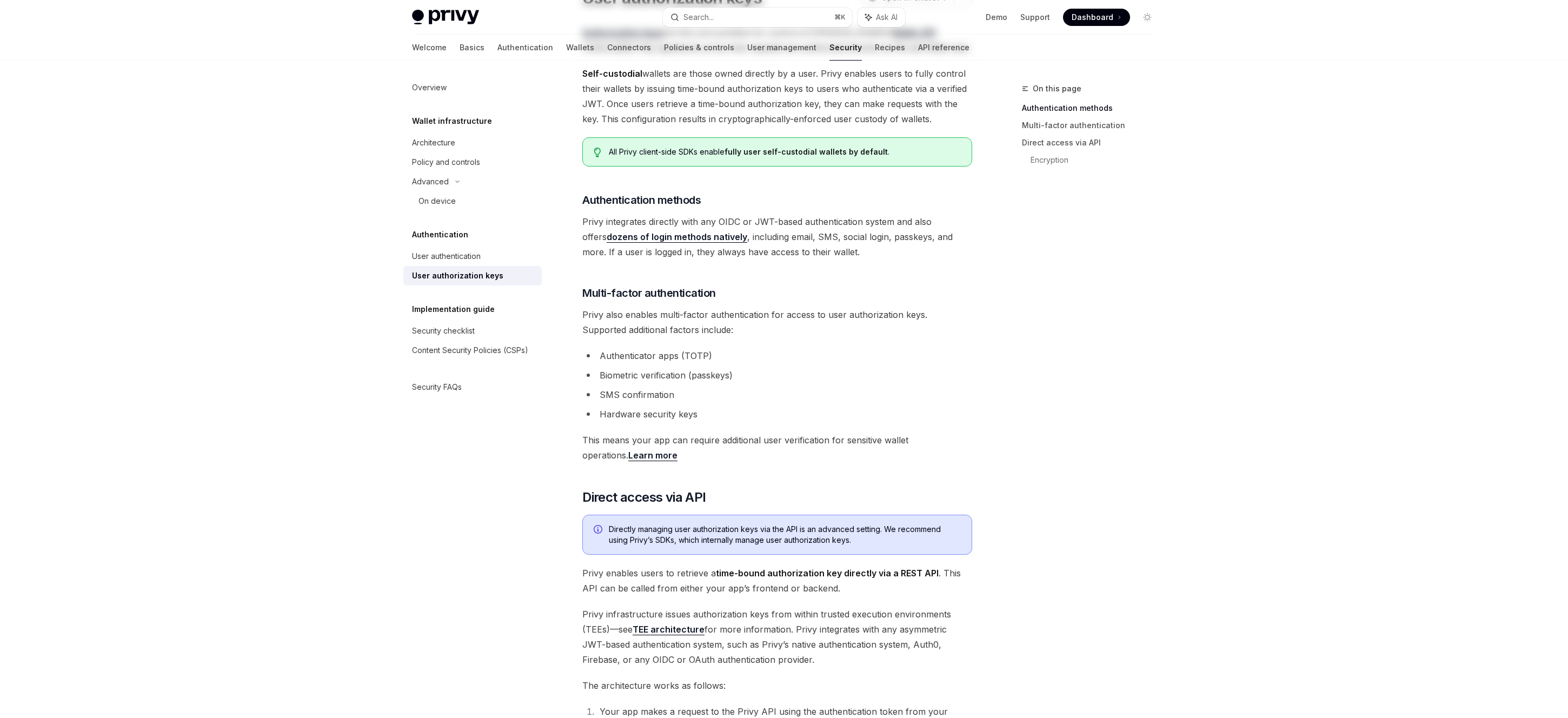
scroll to position [118, 0]
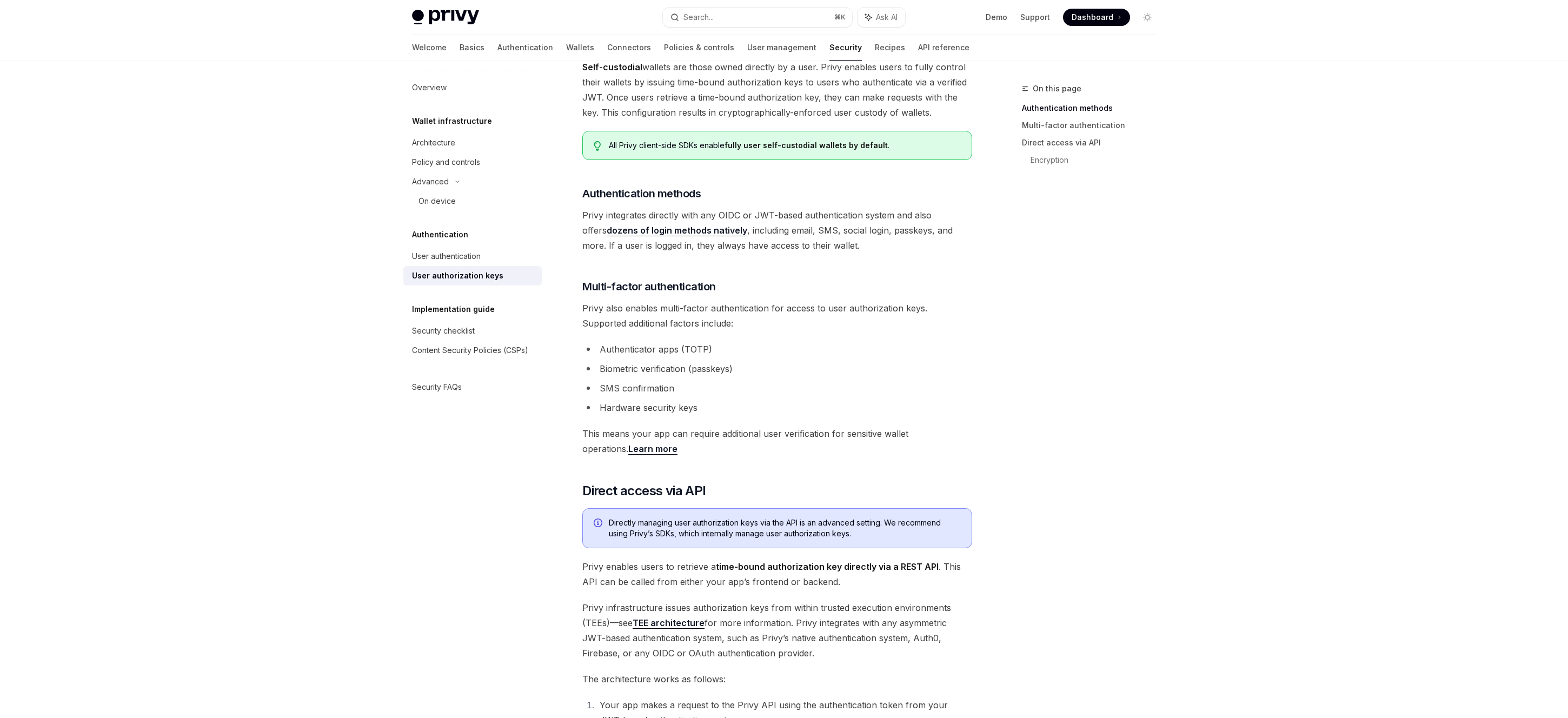
click at [800, 237] on span "Privy integrates directly with any OIDC or JWT-based authentication system and …" at bounding box center [777, 230] width 390 height 46
click at [801, 237] on span "Privy integrates directly with any OIDC or JWT-based authentication system and …" at bounding box center [777, 230] width 390 height 46
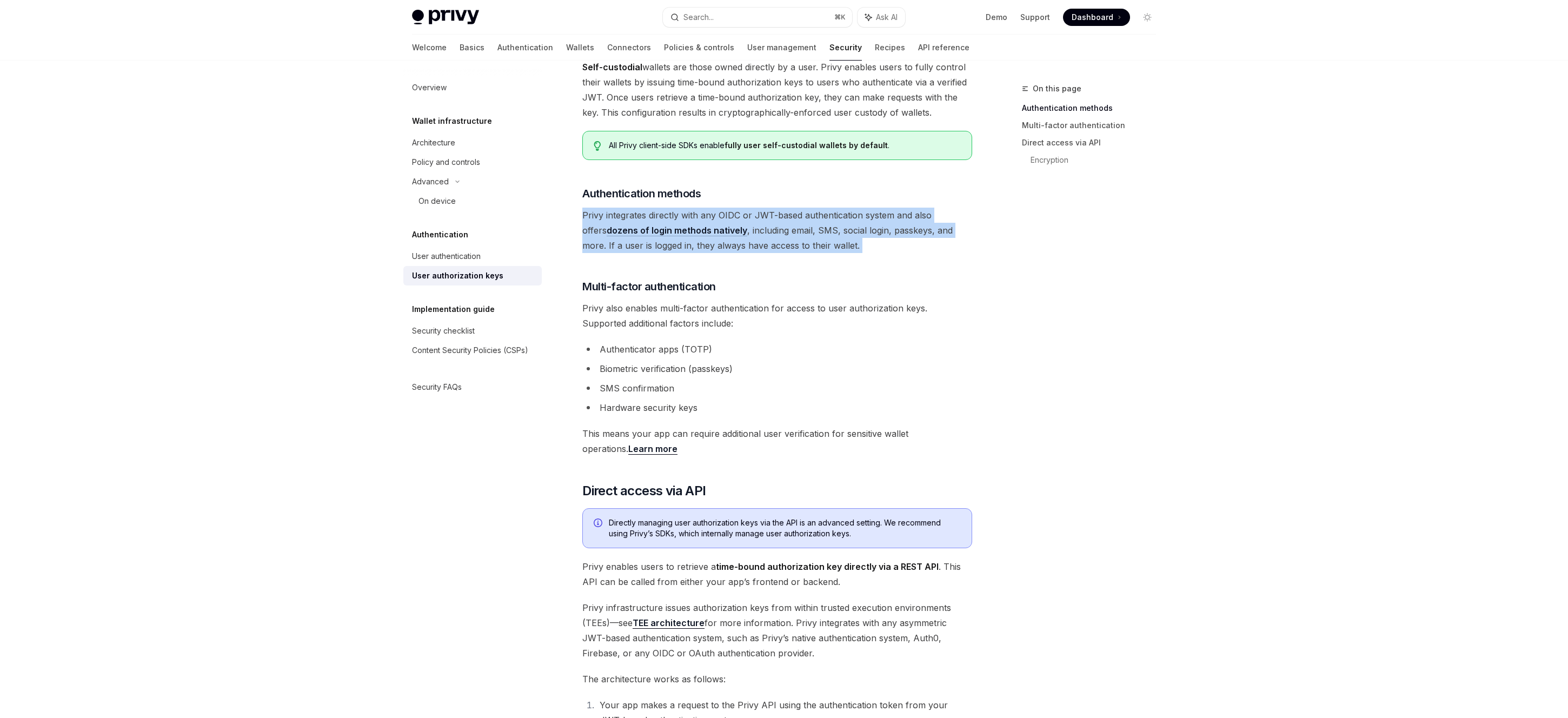
drag, startPoint x: 801, startPoint y: 237, endPoint x: 805, endPoint y: 274, distance: 37.2
click at [800, 237] on span "Privy integrates directly with any OIDC or JWT-based authentication system and …" at bounding box center [777, 230] width 390 height 46
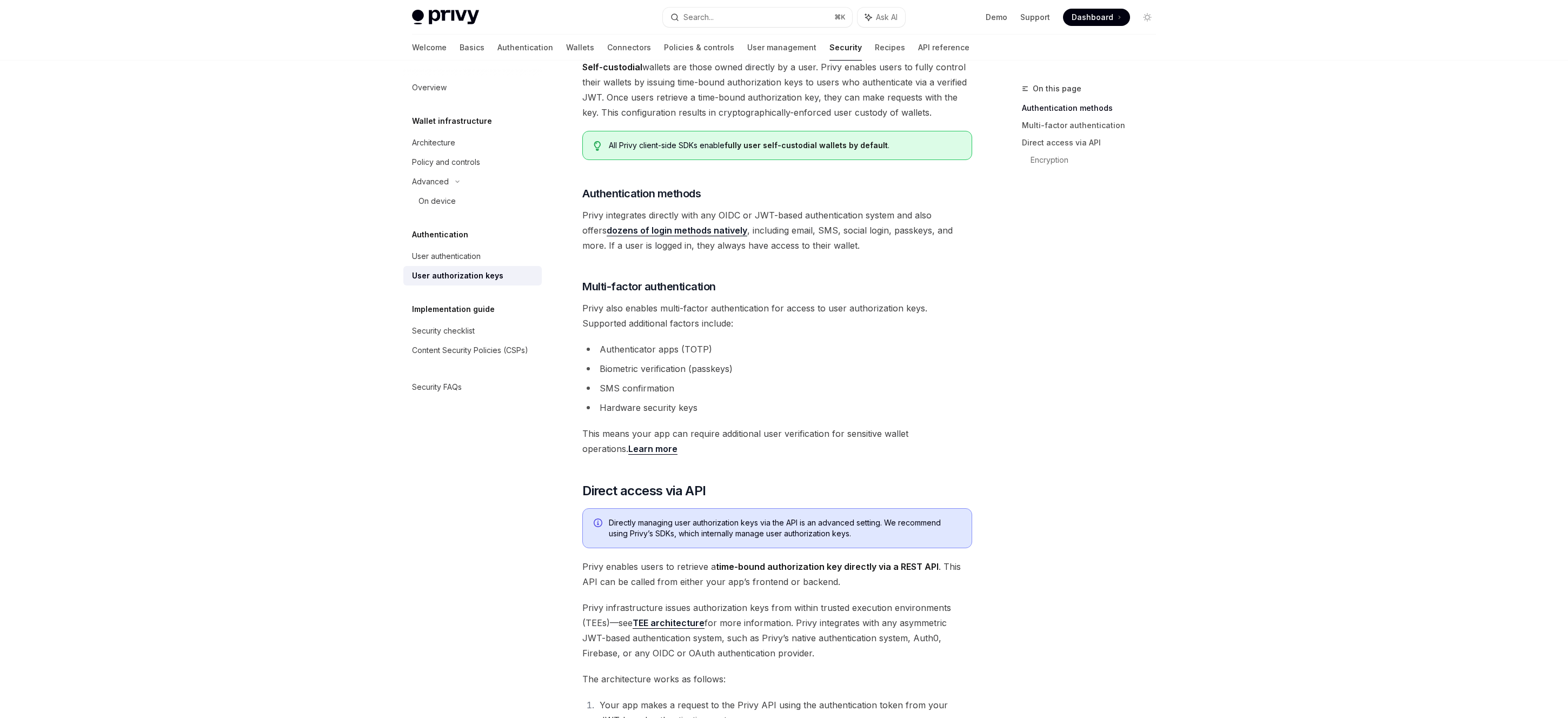
click at [805, 274] on div "Authorization keys are the core primitive for control of Privy’s Wallet API . A…" at bounding box center [777, 583] width 390 height 1128
click at [777, 234] on span "Privy integrates directly with any OIDC or JWT-based authentication system and …" at bounding box center [777, 230] width 390 height 46
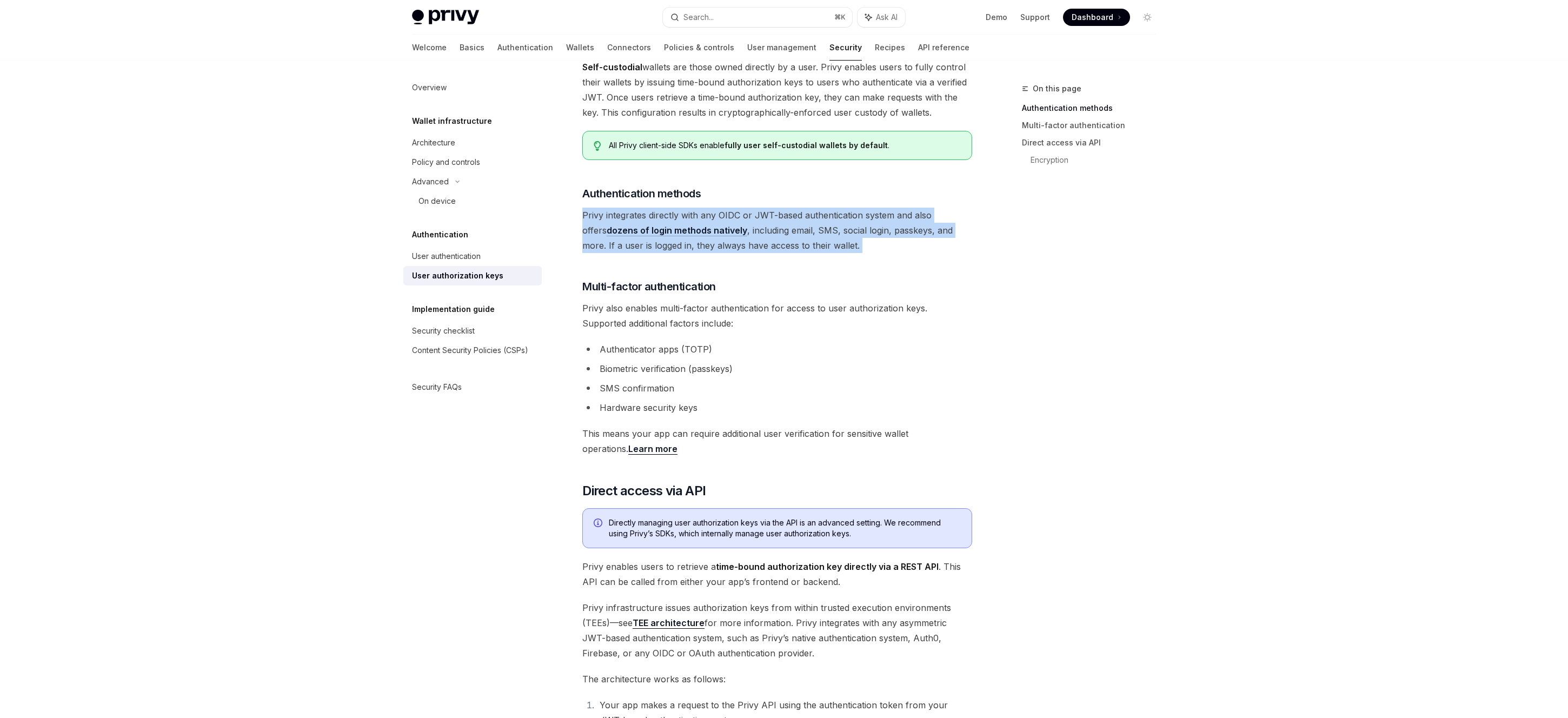
click at [777, 234] on span "Privy integrates directly with any OIDC or JWT-based authentication system and …" at bounding box center [777, 230] width 390 height 46
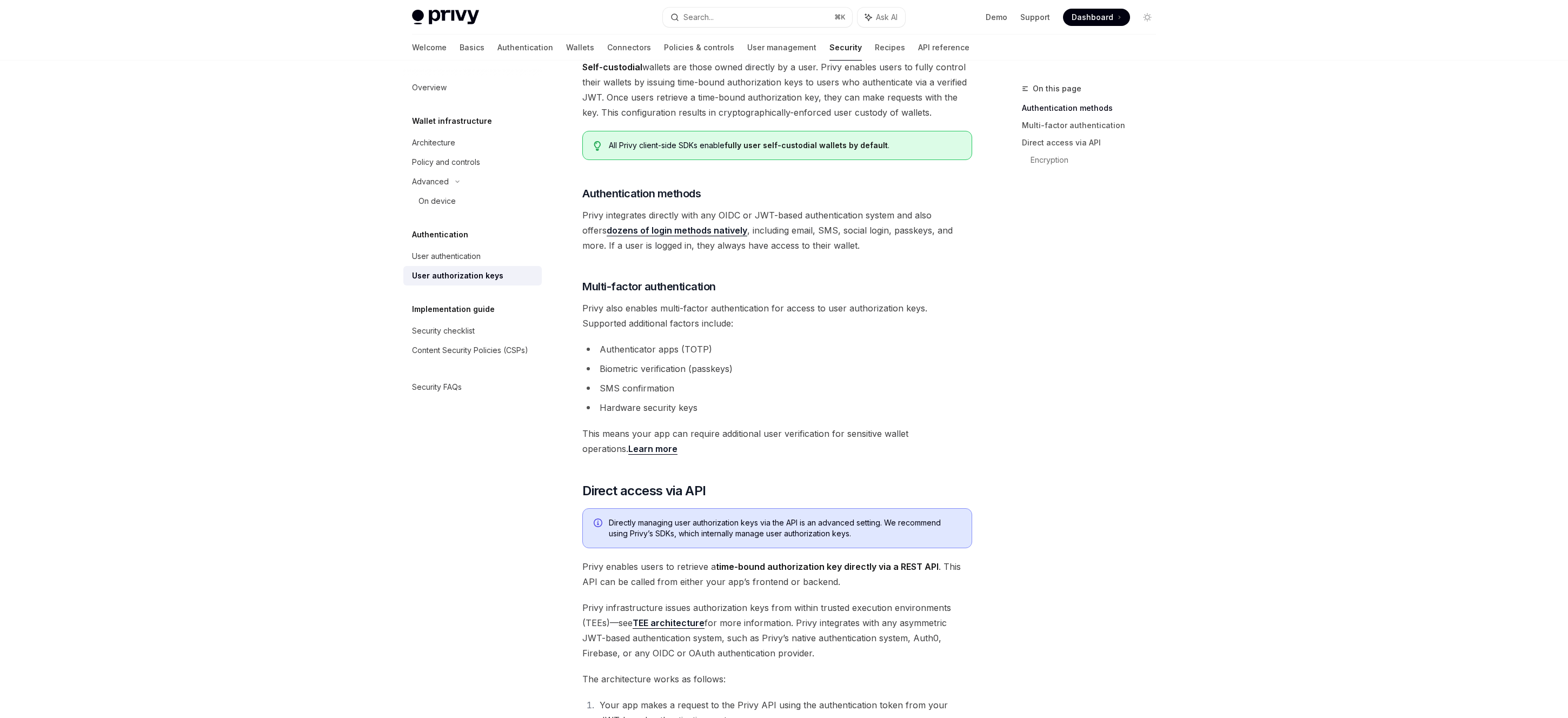
click at [775, 264] on div "Authorization keys are the core primitive for control of Privy’s Wallet API . A…" at bounding box center [777, 583] width 390 height 1128
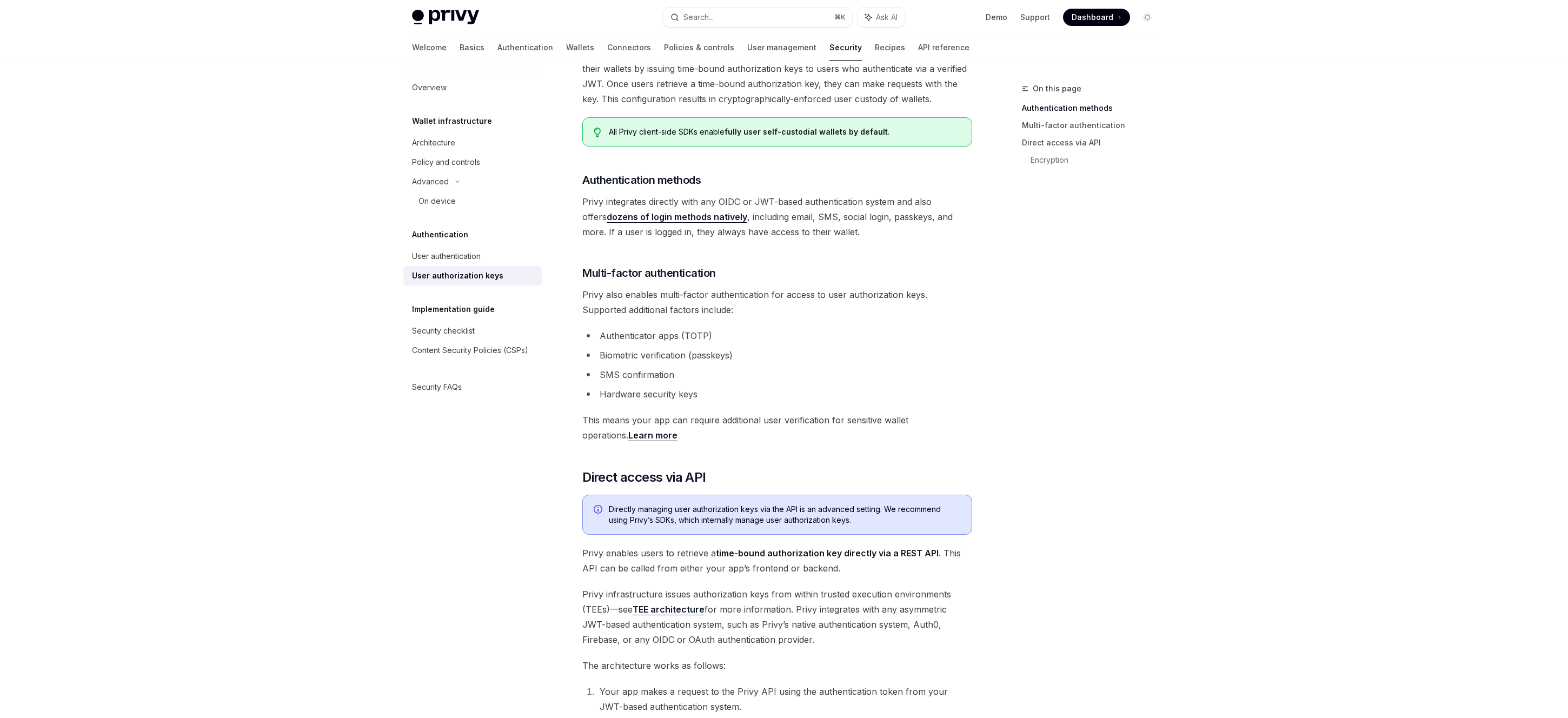
scroll to position [134, 0]
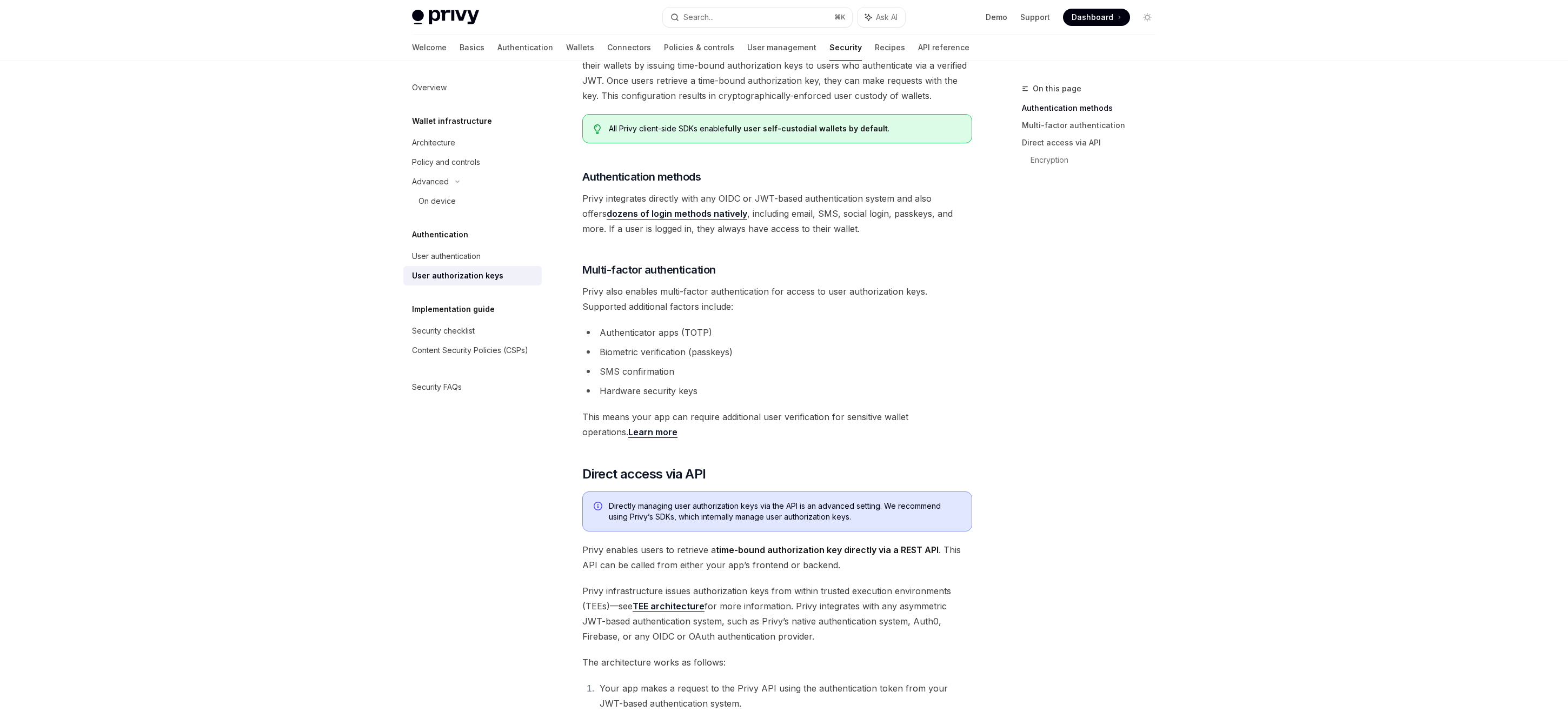
click at [760, 288] on span "Privy also enables multi-factor authentication for access to user authorization…" at bounding box center [777, 299] width 390 height 31
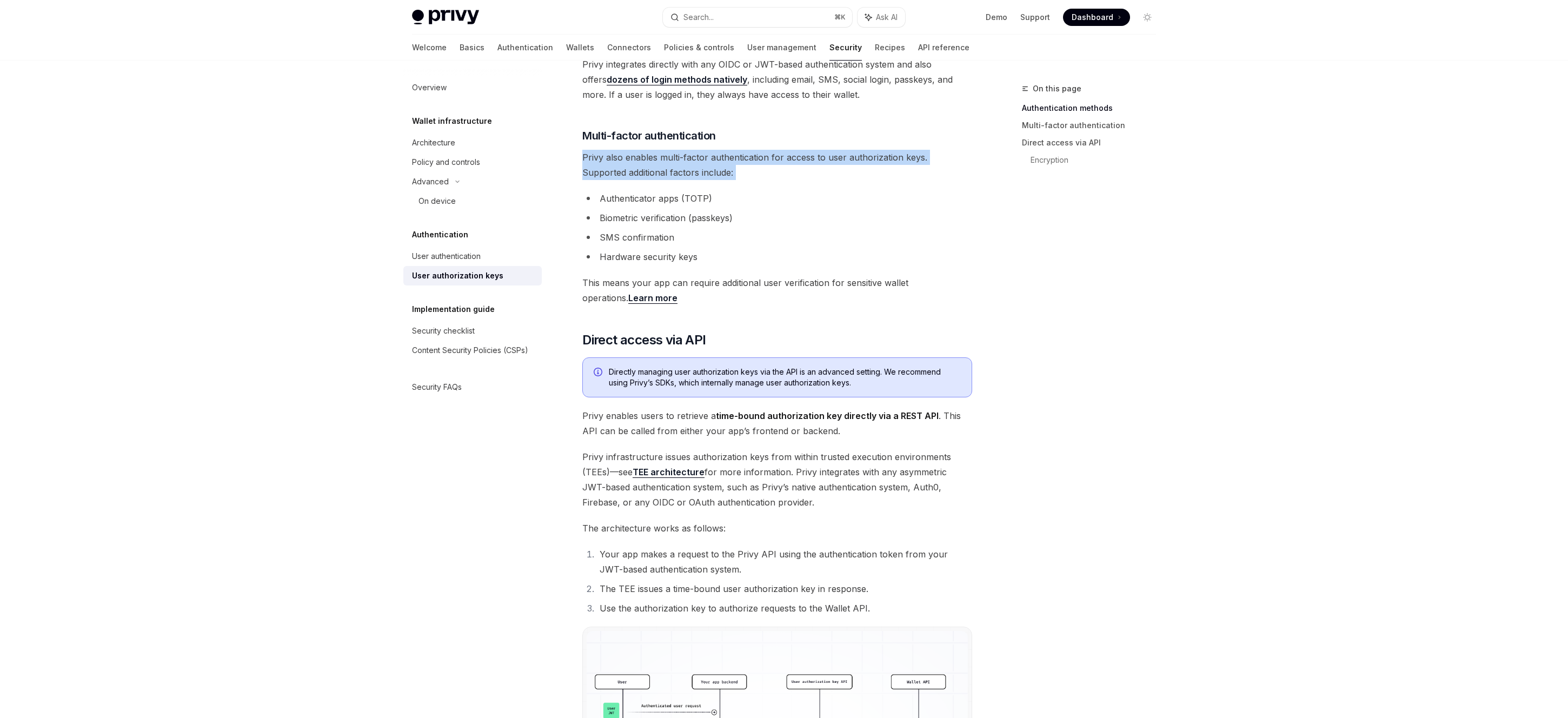
scroll to position [287, 0]
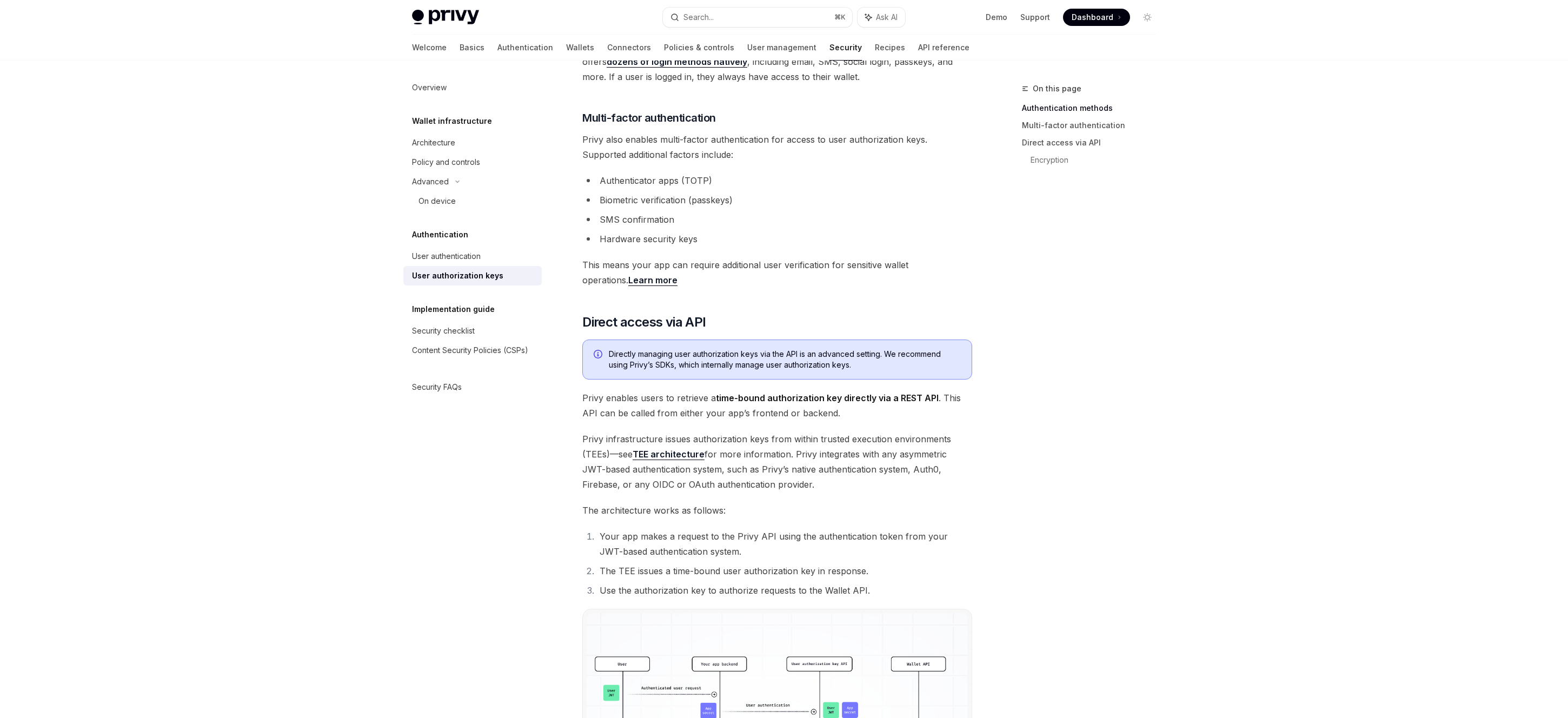
click at [766, 424] on div "Authorization keys are the core primitive for control of Privy’s Wallet API . A…" at bounding box center [777, 414] width 390 height 1128
click at [739, 403] on span "Privy enables users to retrieve a time-bound authorization key directly via a R…" at bounding box center [777, 406] width 390 height 31
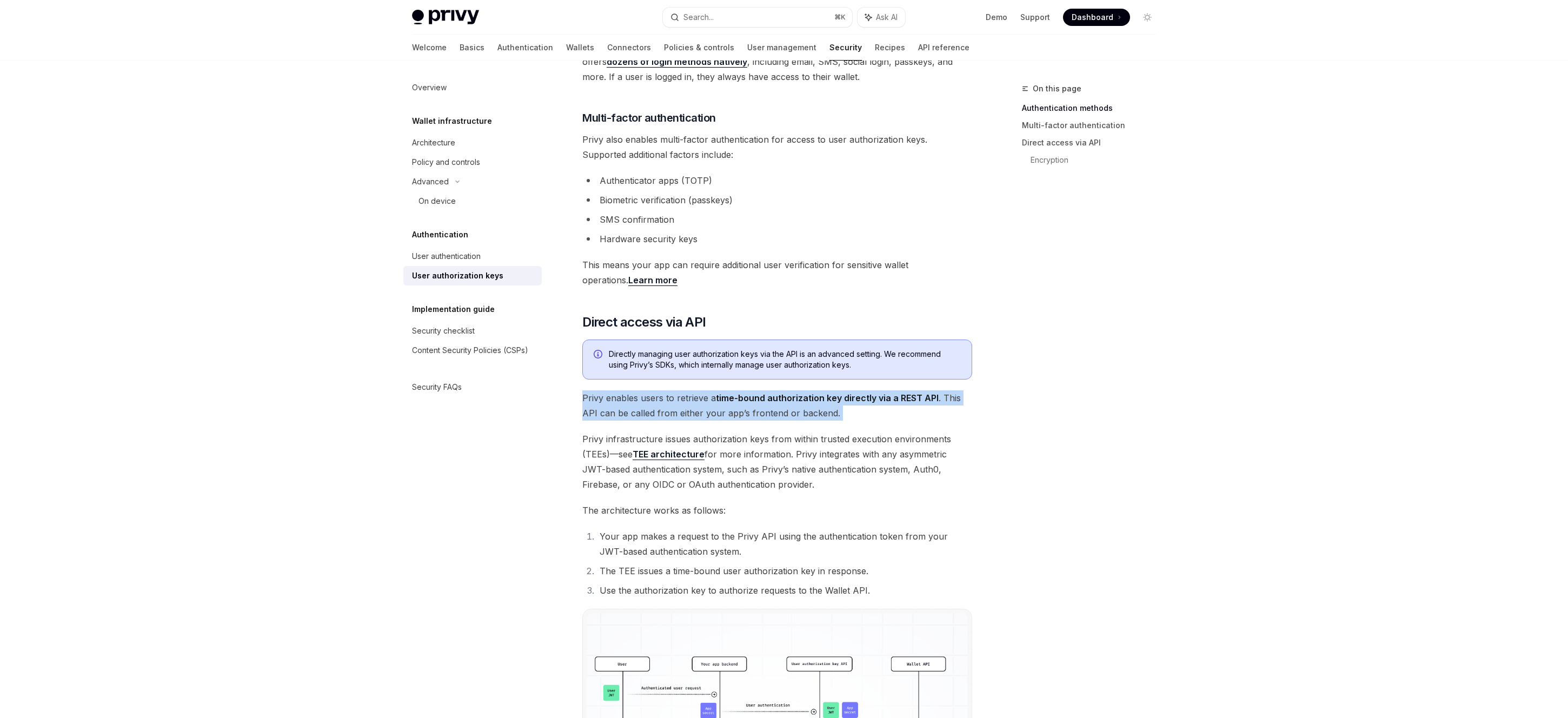
click at [739, 403] on span "Privy enables users to retrieve a time-bound authorization key directly via a R…" at bounding box center [777, 406] width 390 height 31
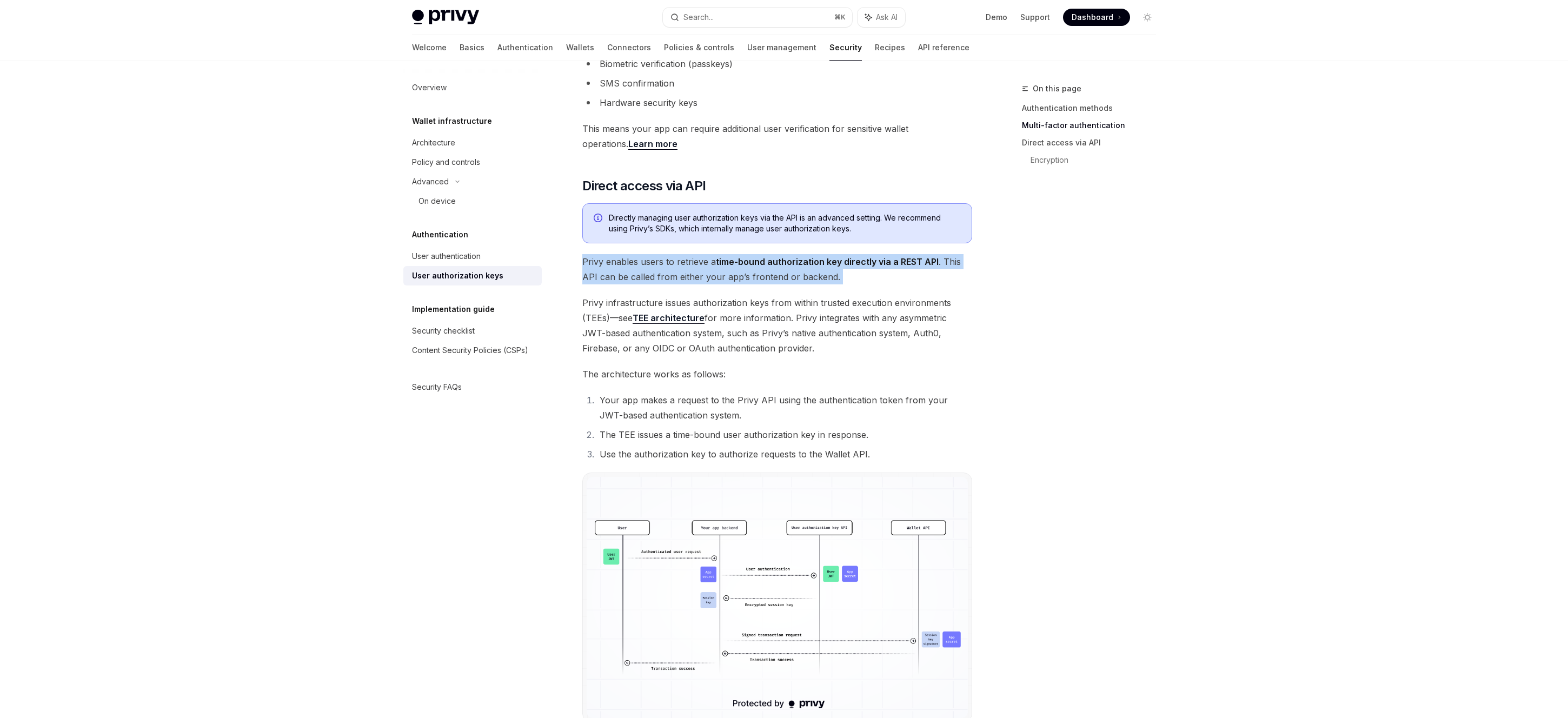
scroll to position [707, 0]
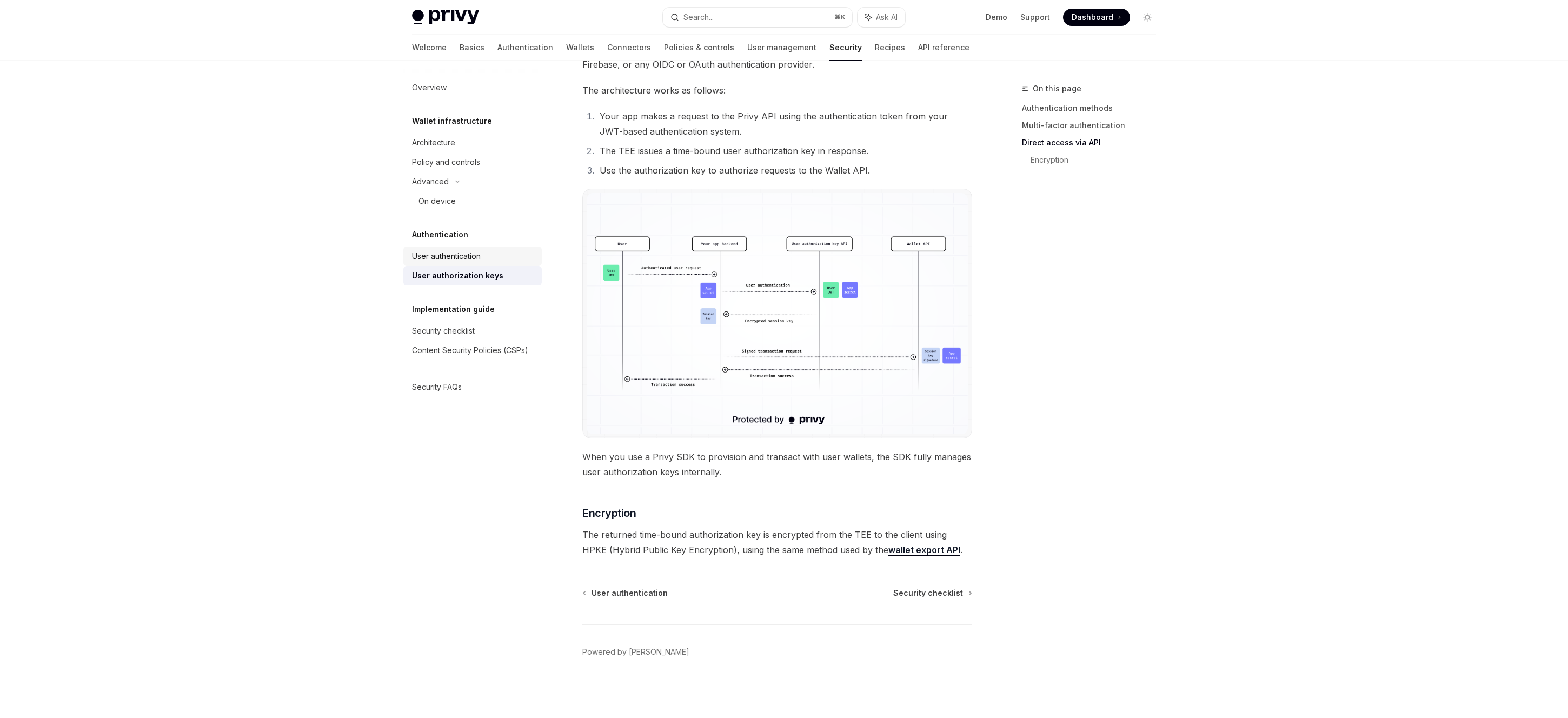
click at [465, 255] on div "User authentication" at bounding box center [446, 256] width 69 height 13
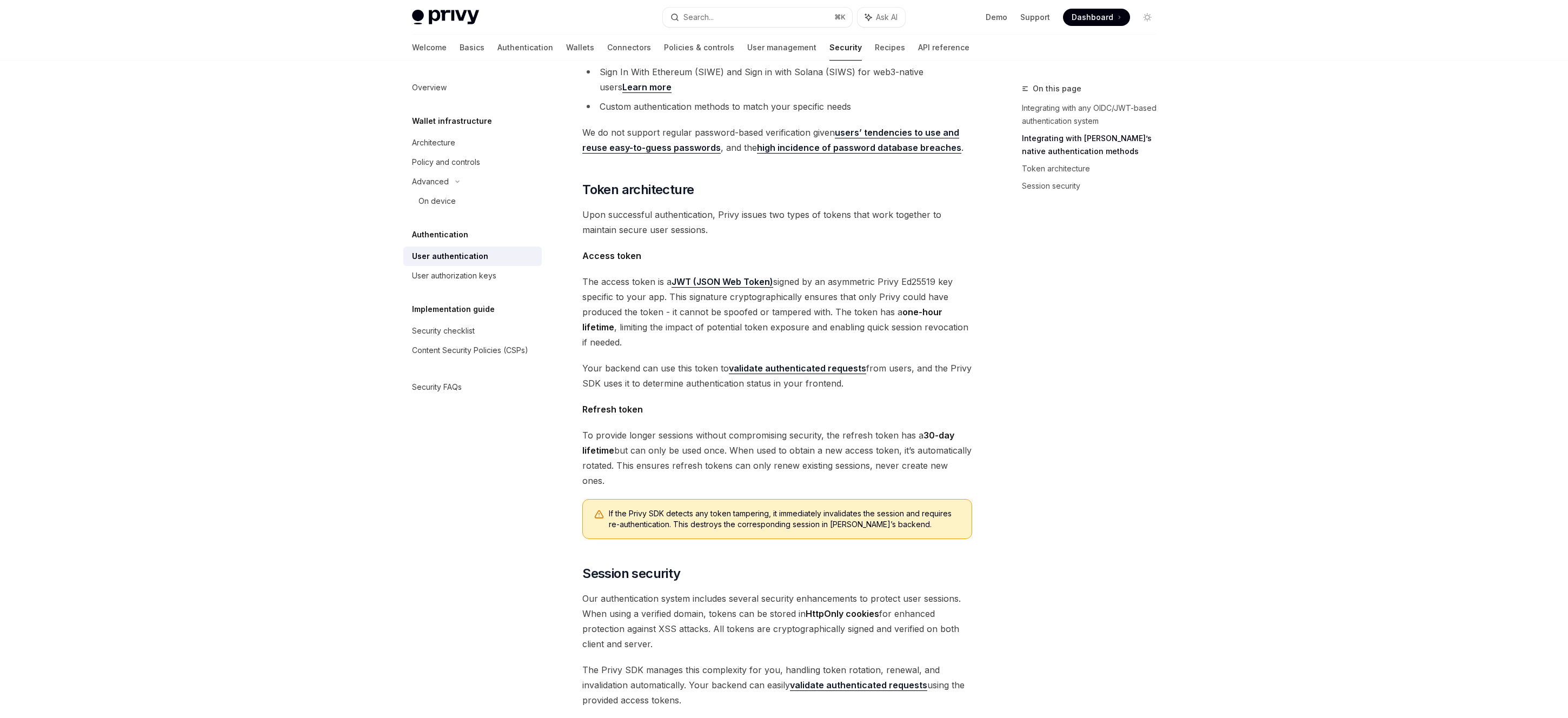
scroll to position [383, 0]
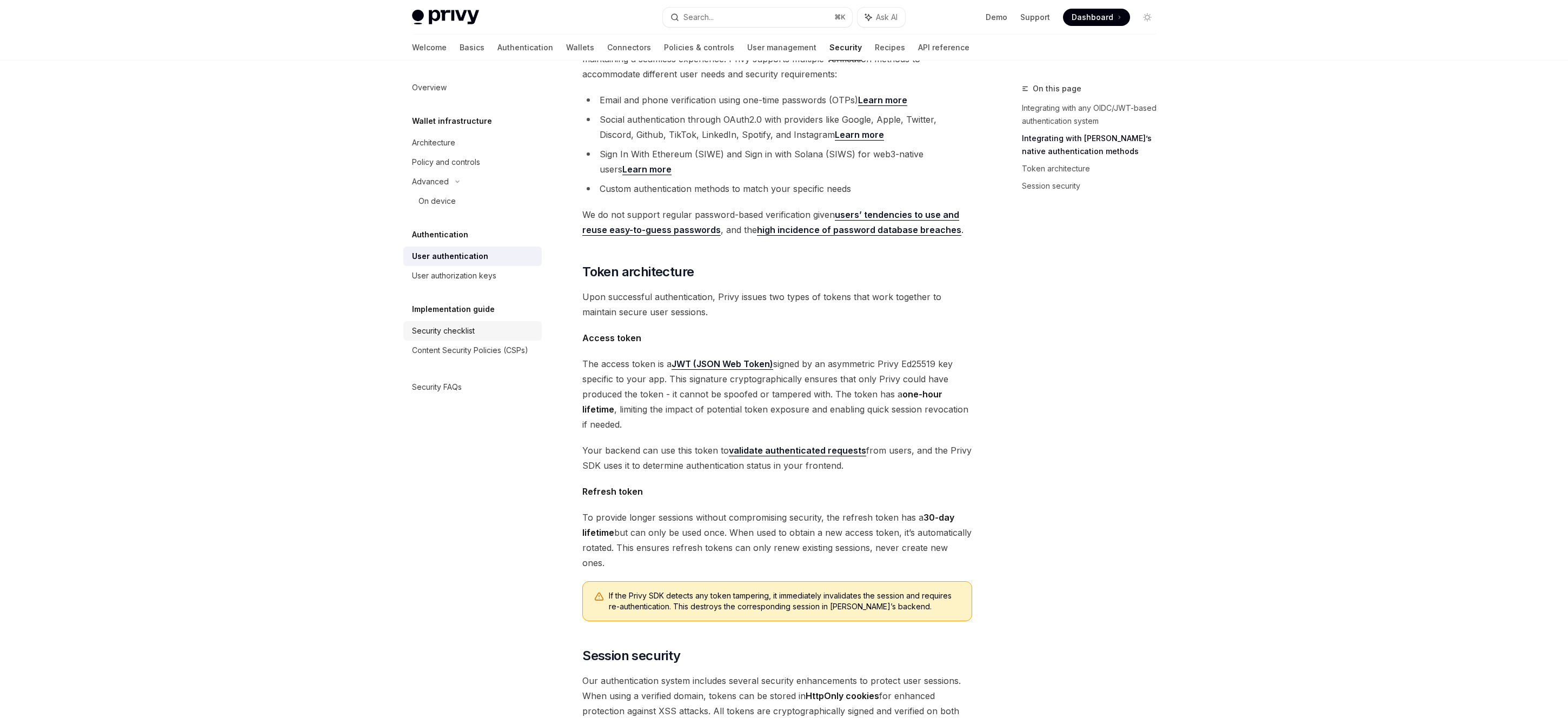
click at [445, 338] on link "Security checklist" at bounding box center [472, 331] width 138 height 19
type textarea "*"
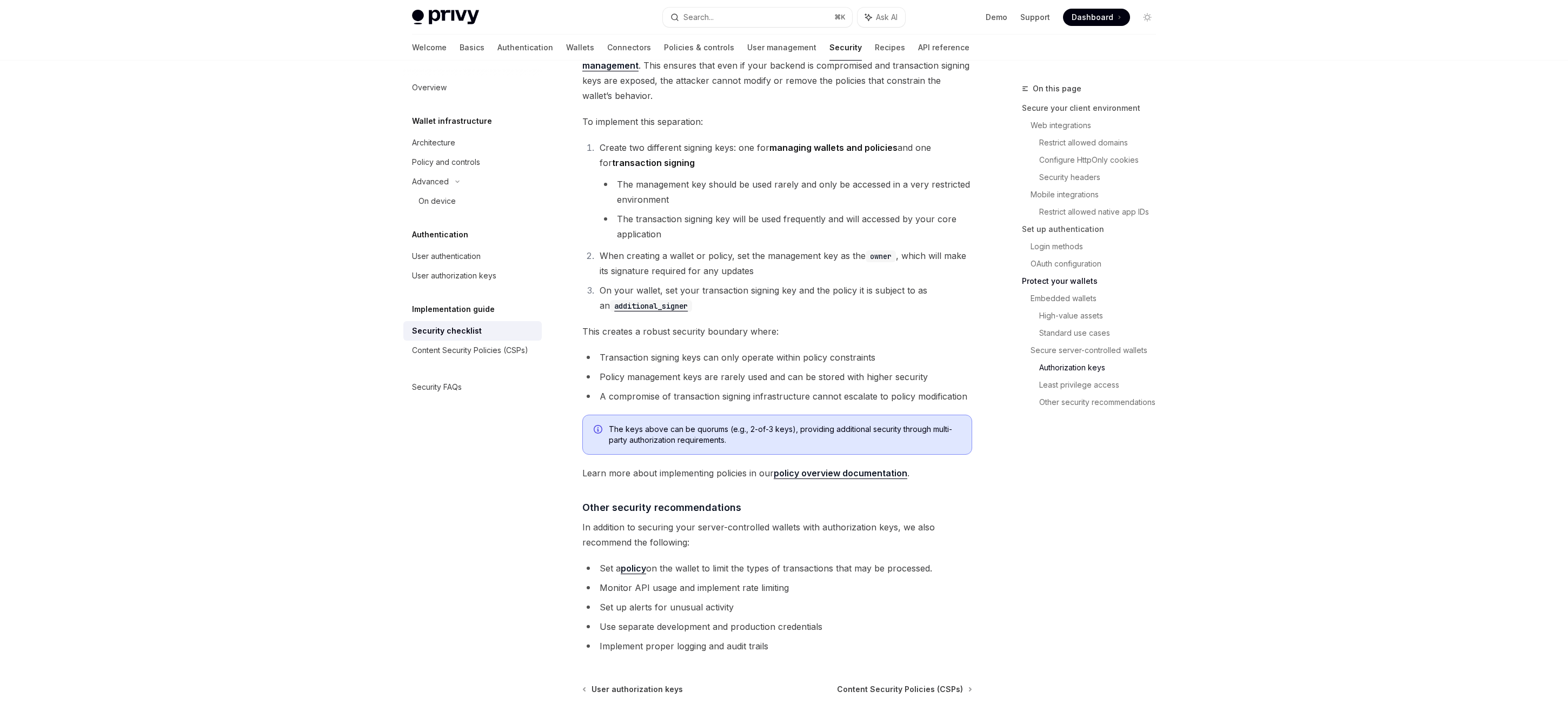
scroll to position [2220, 0]
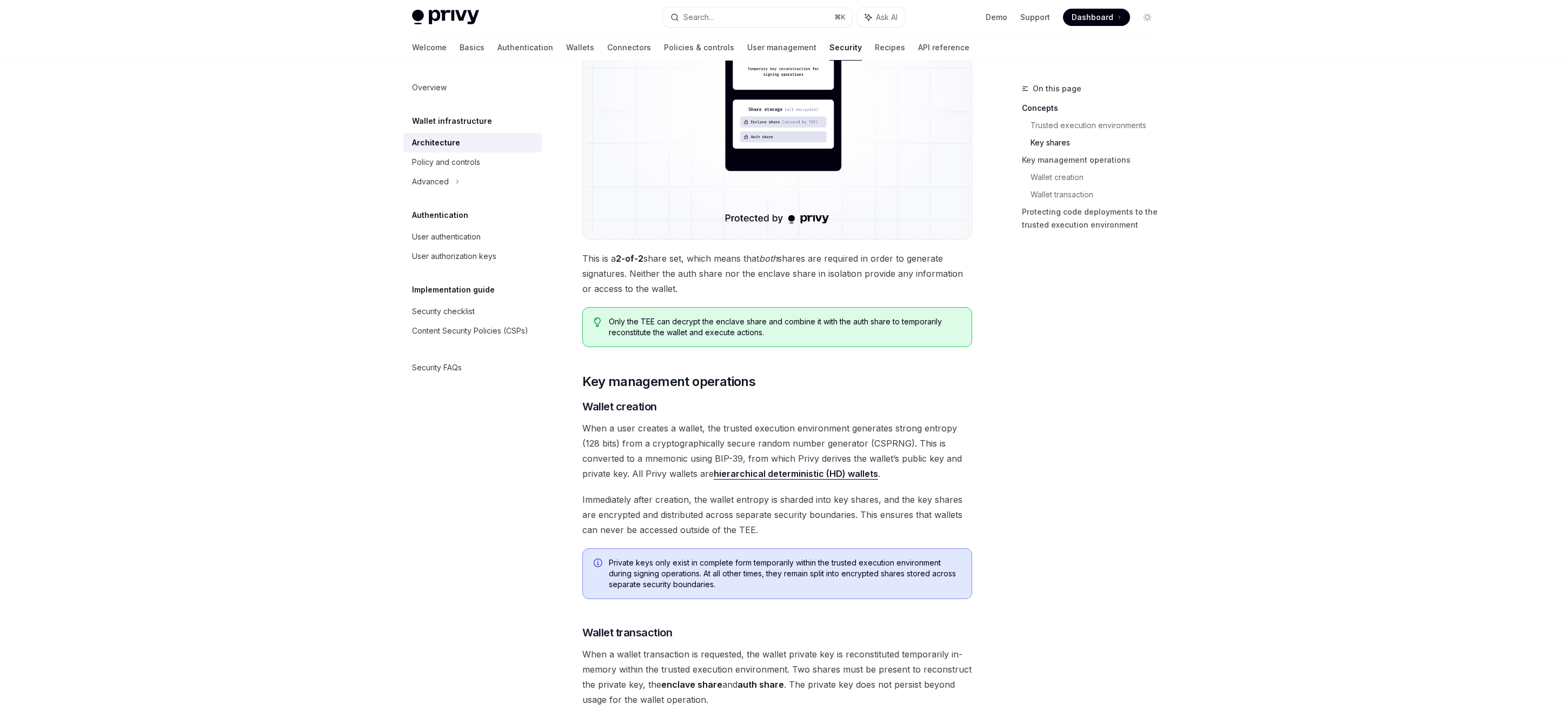
scroll to position [1346, 0]
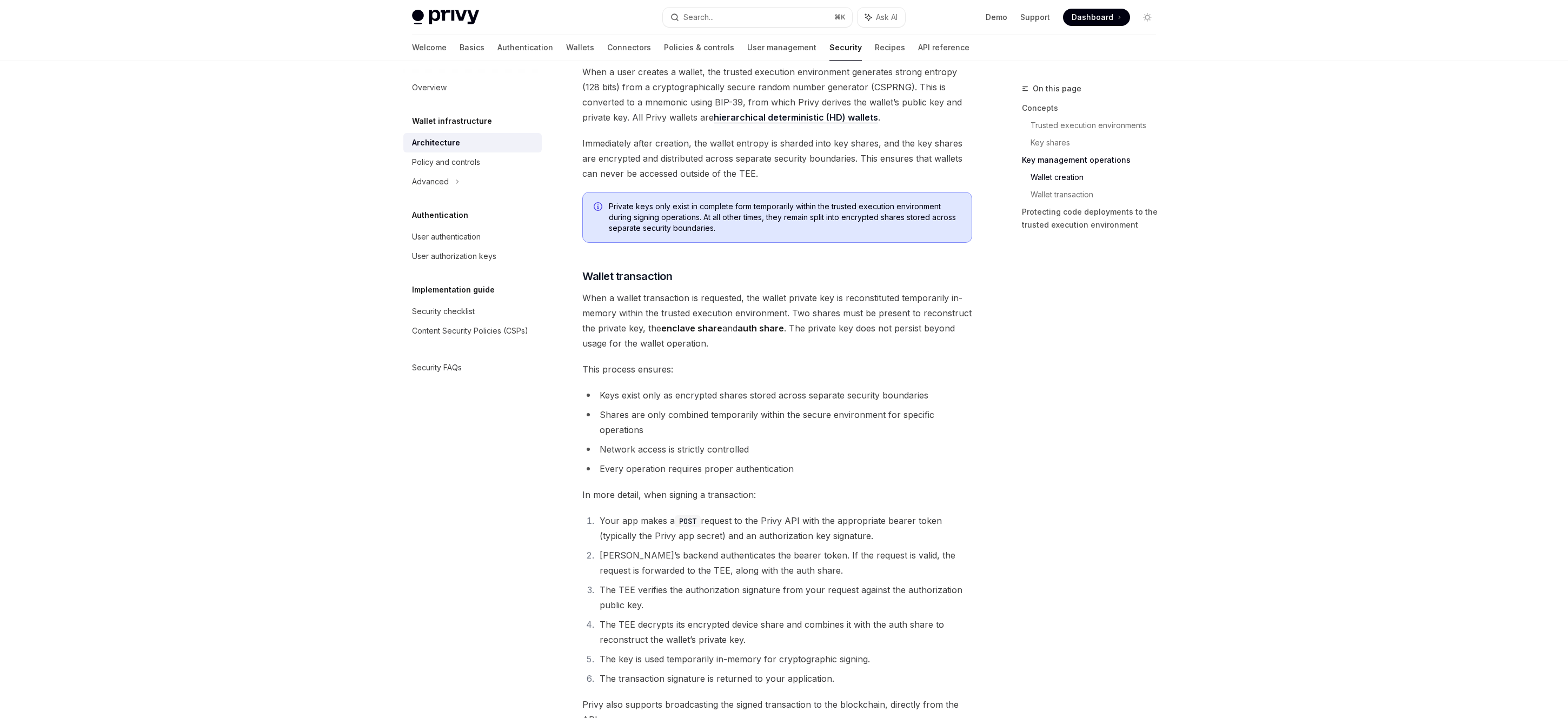
click at [653, 448] on li "Network access is strictly controlled" at bounding box center [777, 449] width 390 height 15
click at [645, 421] on li "Shares are only combined temporarily within the secure environment for specific…" at bounding box center [777, 422] width 390 height 31
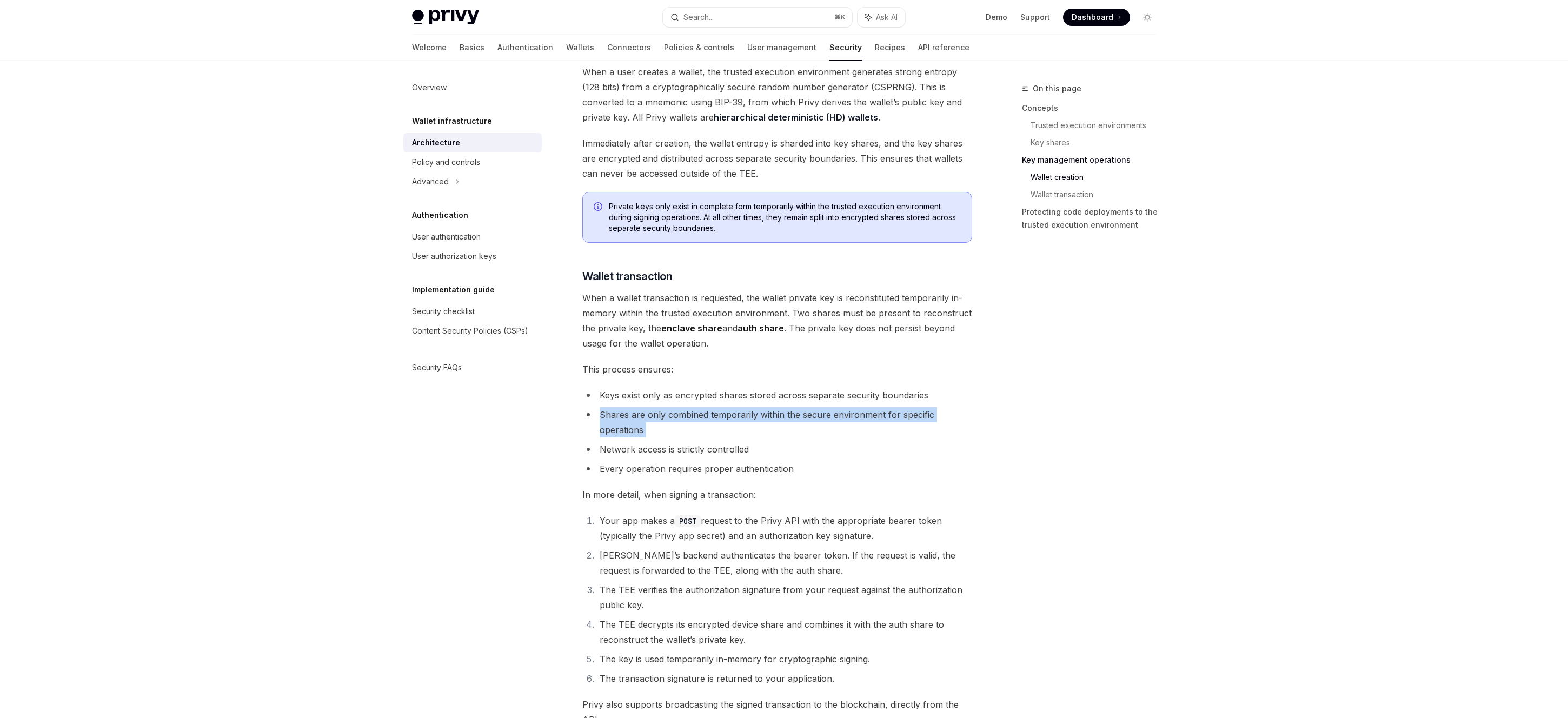
click at [645, 421] on li "Shares are only combined temporarily within the secure environment for specific…" at bounding box center [777, 422] width 390 height 31
click at [654, 386] on div "[PERSON_NAME]’s security architecture combines trusted execution environments (…" at bounding box center [777, 5] width 390 height 2430
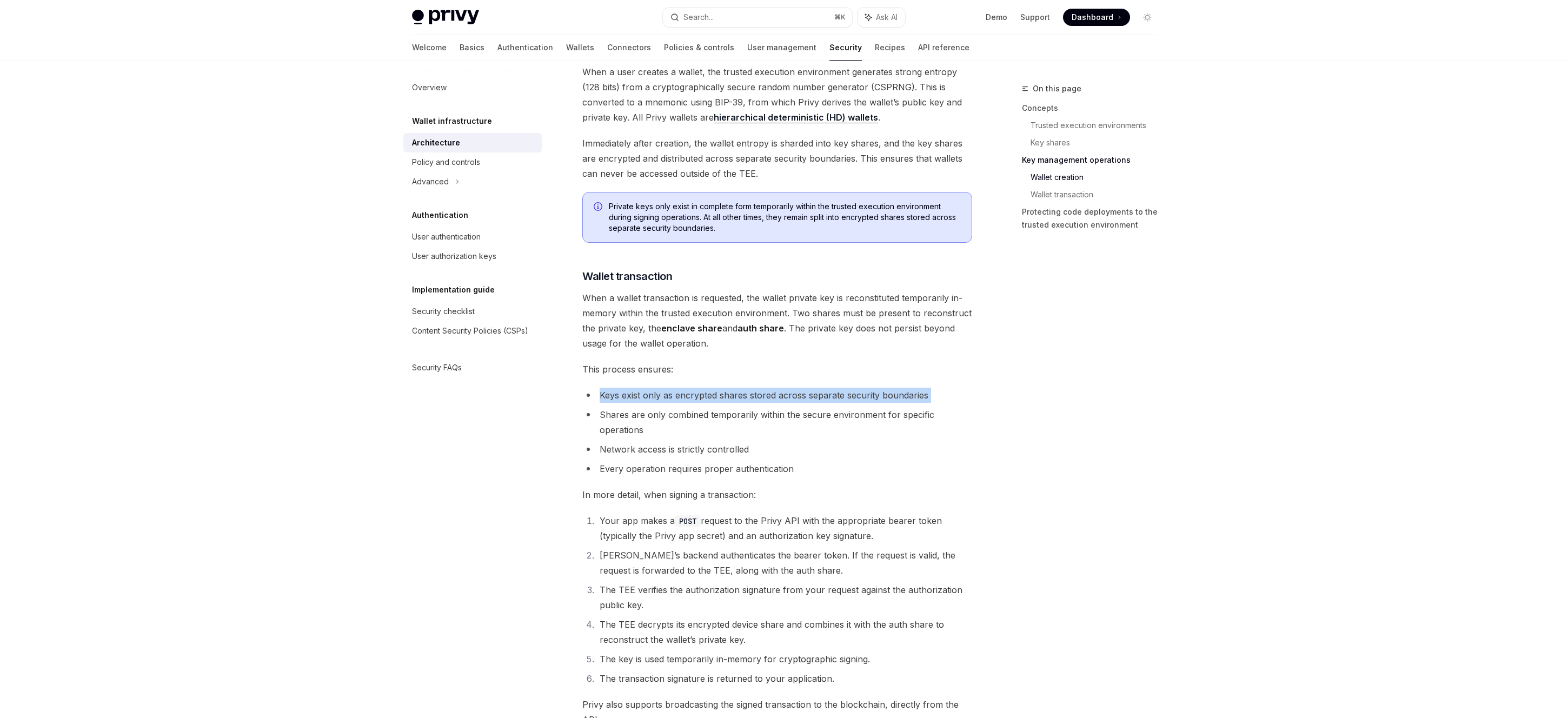
click at [654, 386] on div "[PERSON_NAME]’s security architecture combines trusted execution environments (…" at bounding box center [777, 5] width 390 height 2430
click at [654, 392] on li "Keys exist only as encrypted shares stored across separate security boundaries" at bounding box center [777, 395] width 390 height 15
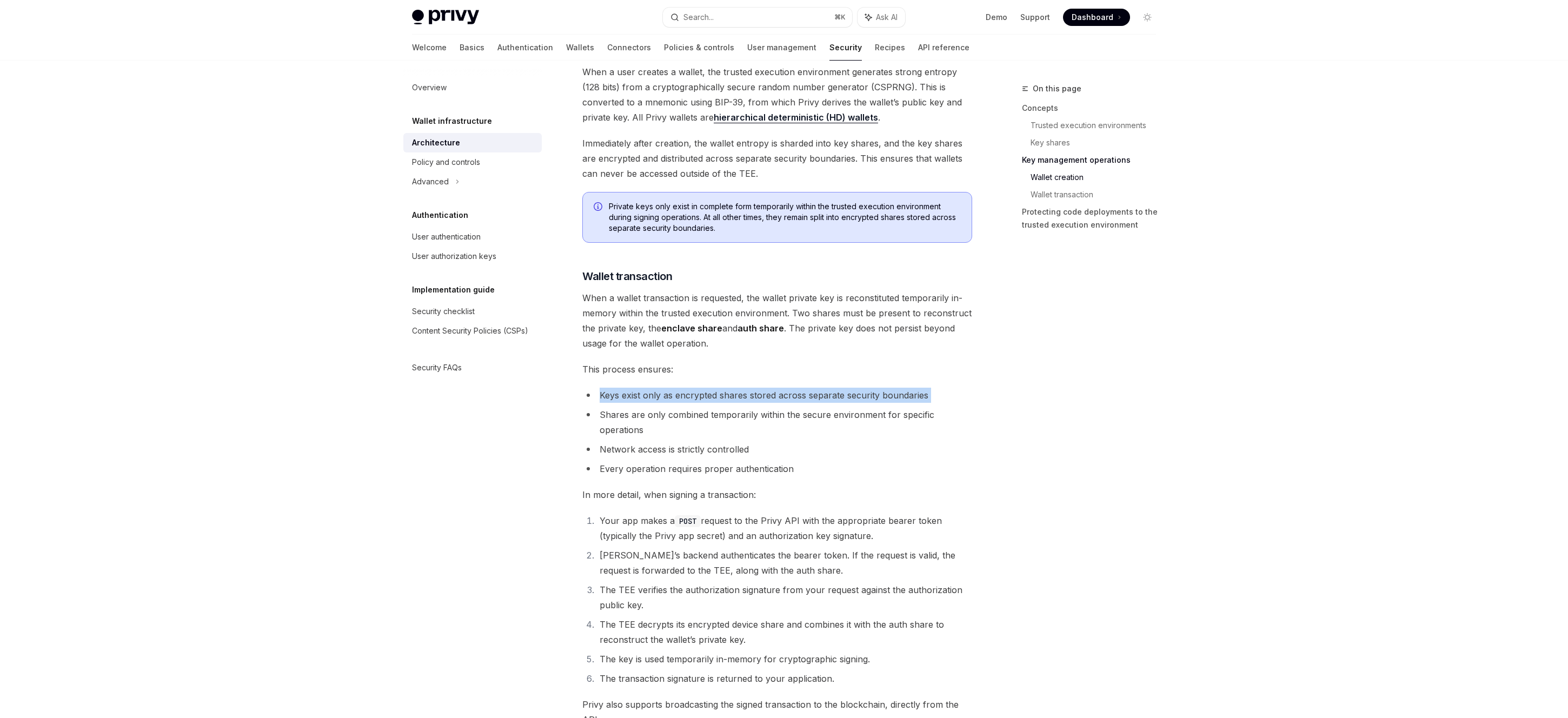
click at [654, 392] on li "Keys exist only as encrypted shares stored across separate security boundaries" at bounding box center [777, 395] width 390 height 15
click at [706, 395] on li "Keys exist only as encrypted shares stored across separate security boundaries" at bounding box center [777, 395] width 390 height 15
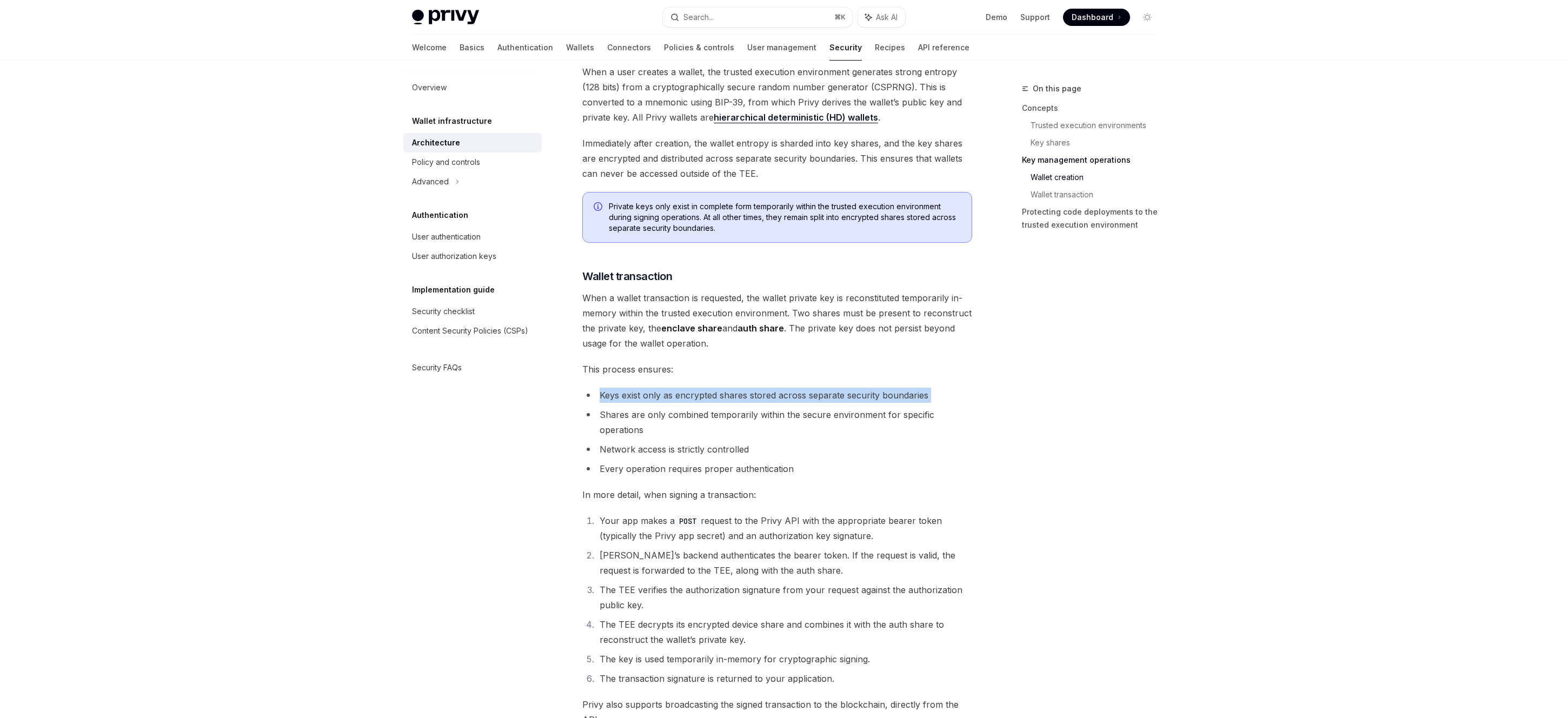
click at [706, 395] on li "Keys exist only as encrypted shares stored across separate security boundaries" at bounding box center [777, 395] width 390 height 15
click at [706, 436] on li "Shares are only combined temporarily within the secure environment for specific…" at bounding box center [777, 422] width 390 height 31
